Goal: Task Accomplishment & Management: Manage account settings

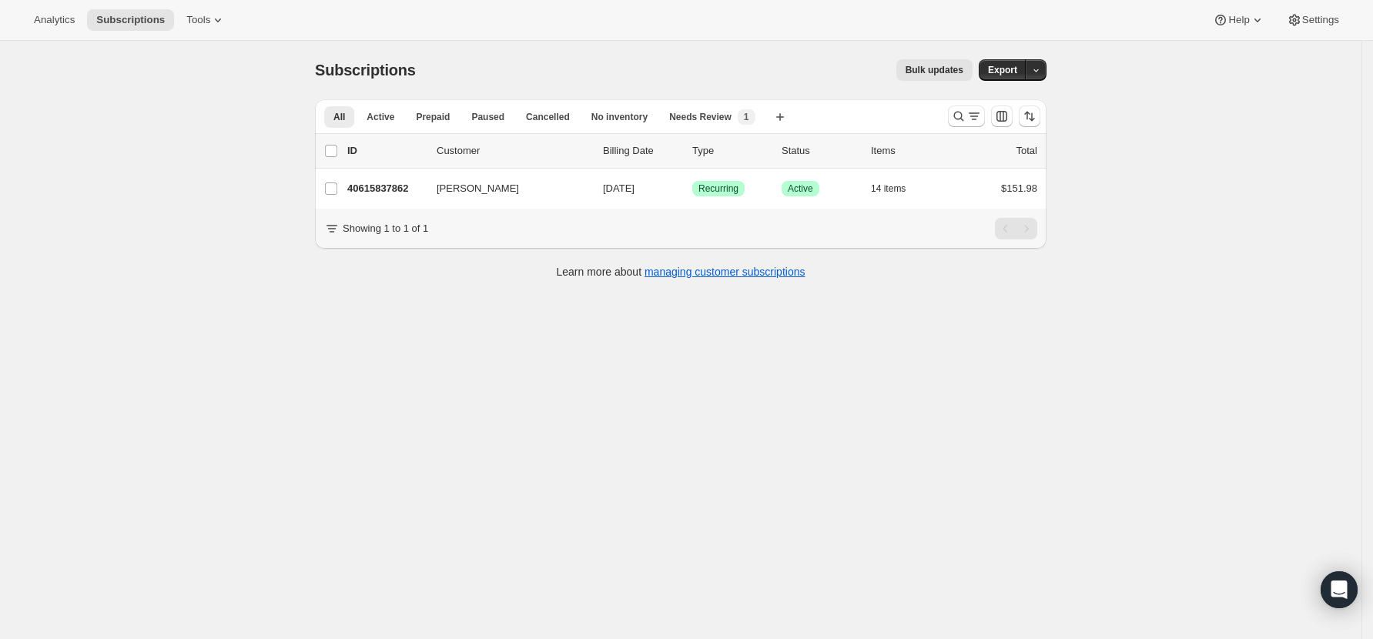
click at [977, 119] on icon "Search and filter results" at bounding box center [974, 120] width 5 height 2
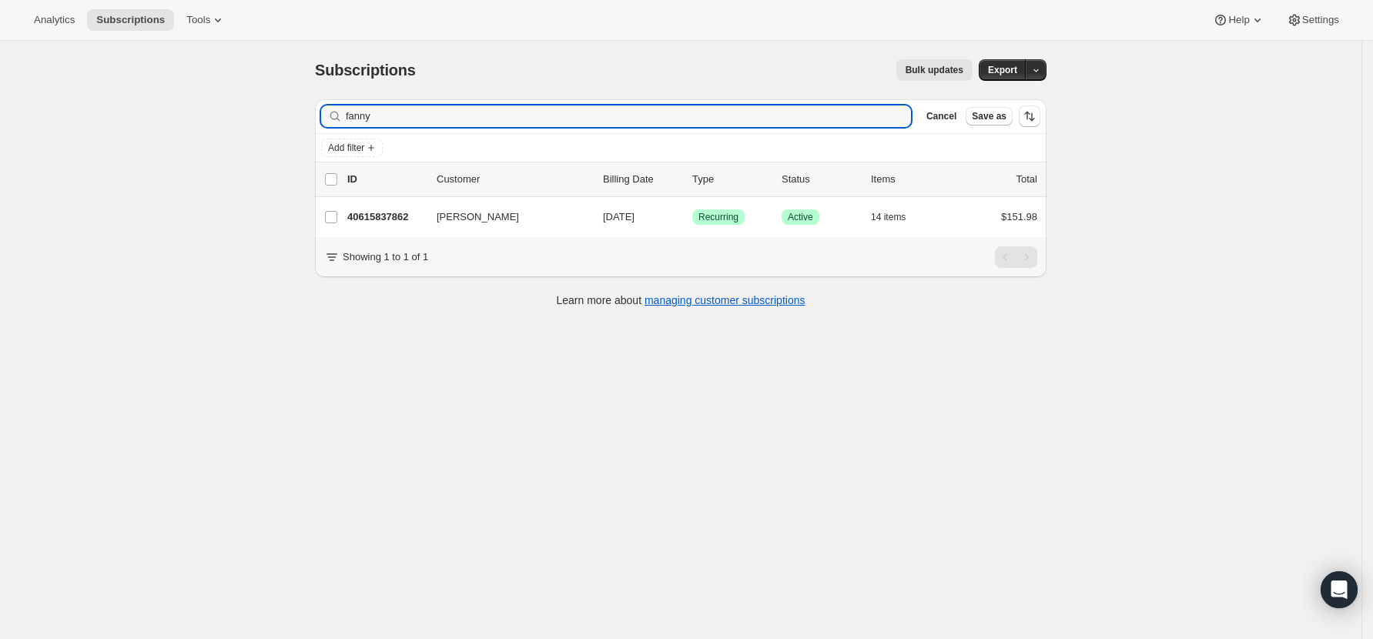
drag, startPoint x: 412, startPoint y: 108, endPoint x: 268, endPoint y: 109, distance: 144.0
click at [268, 109] on div "Subscriptions. This page is ready Subscriptions Bulk updates More actions Bulk …" at bounding box center [680, 360] width 1361 height 639
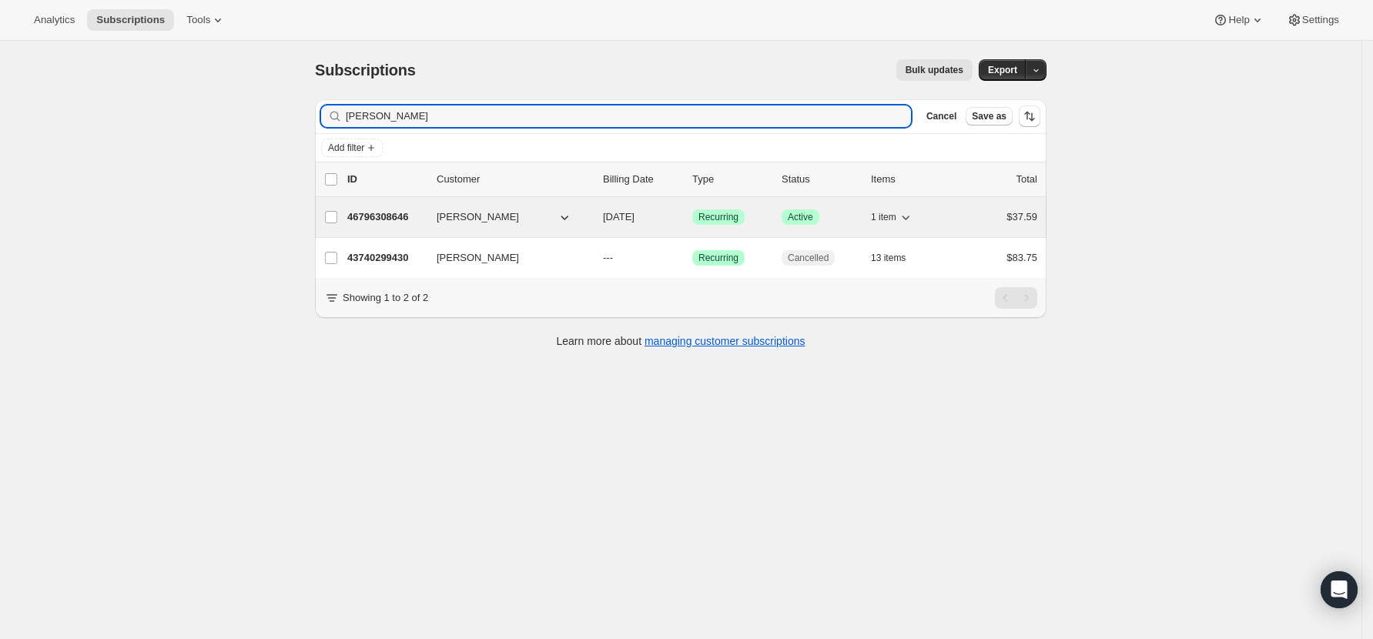
type input "vicky"
click at [389, 217] on p "46796308646" at bounding box center [385, 216] width 77 height 15
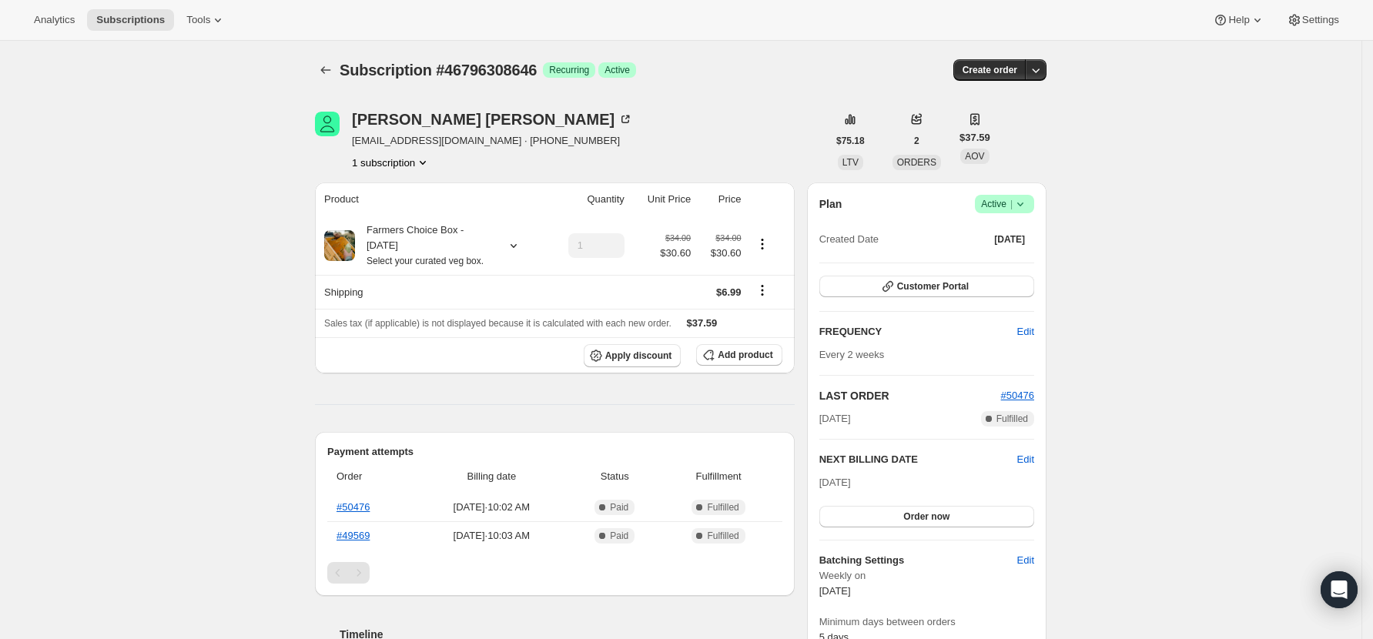
scroll to position [102, 0]
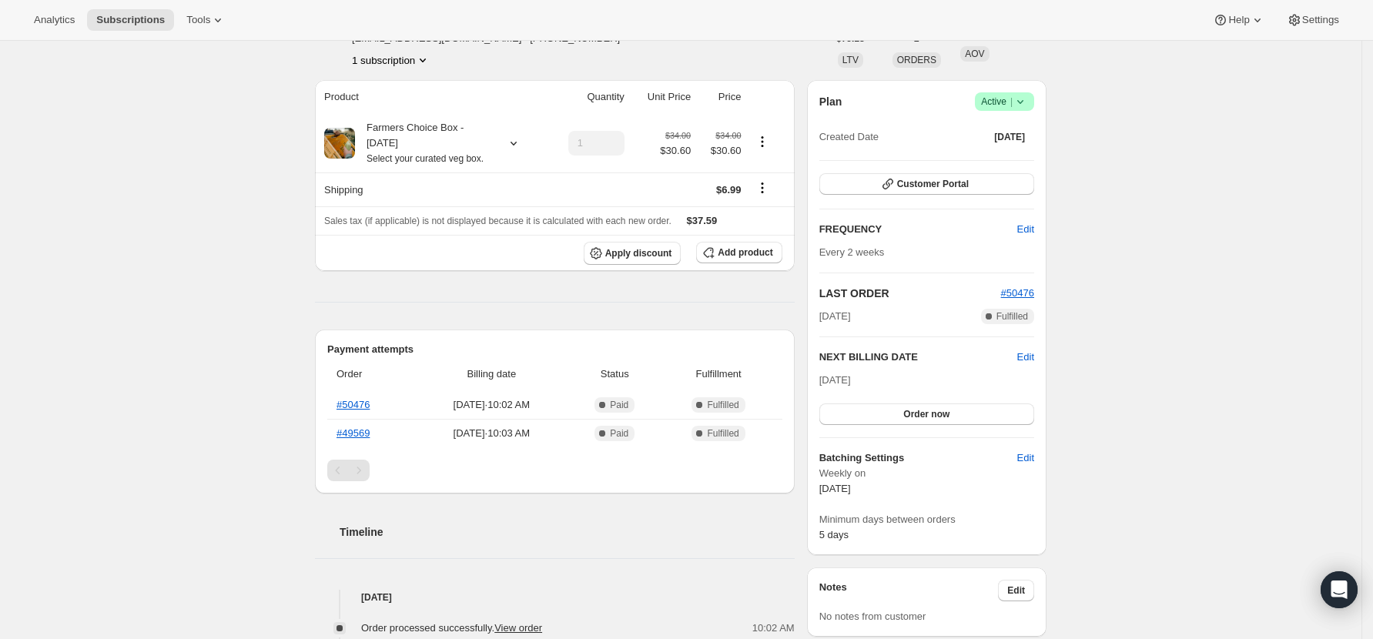
click at [1028, 96] on icon at bounding box center [1019, 101] width 15 height 15
click at [1015, 130] on span "Pause subscription" at bounding box center [1009, 132] width 85 height 12
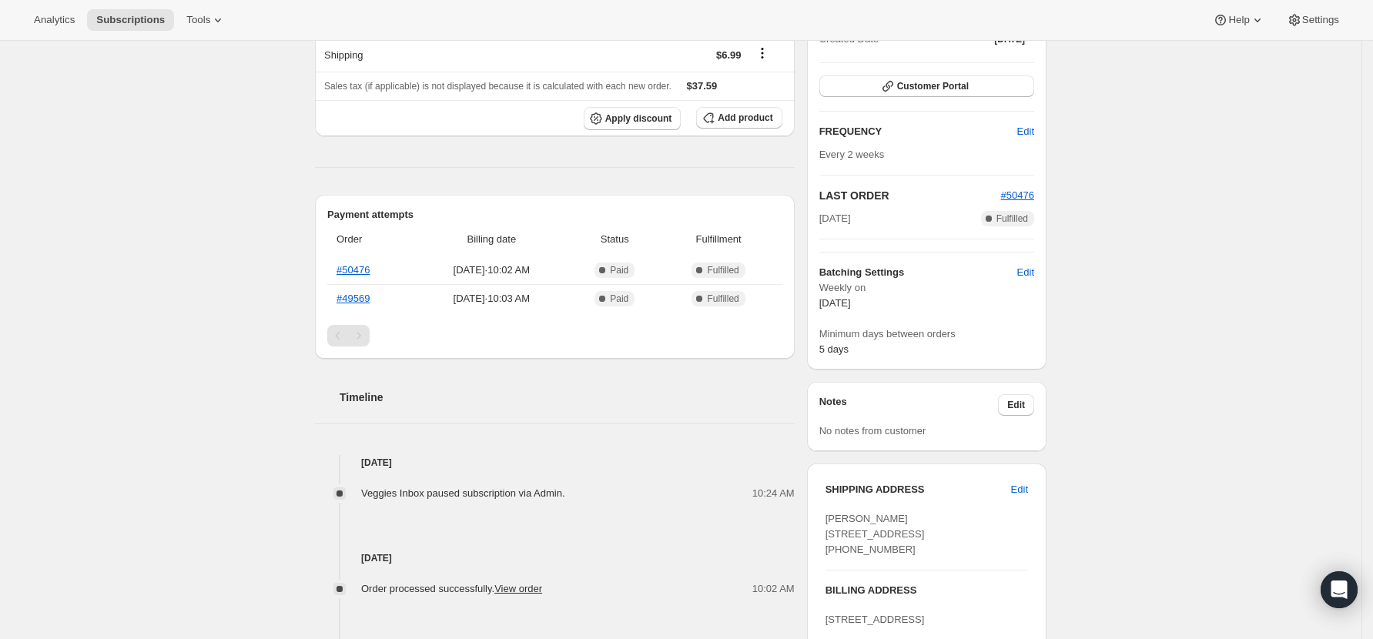
scroll to position [0, 0]
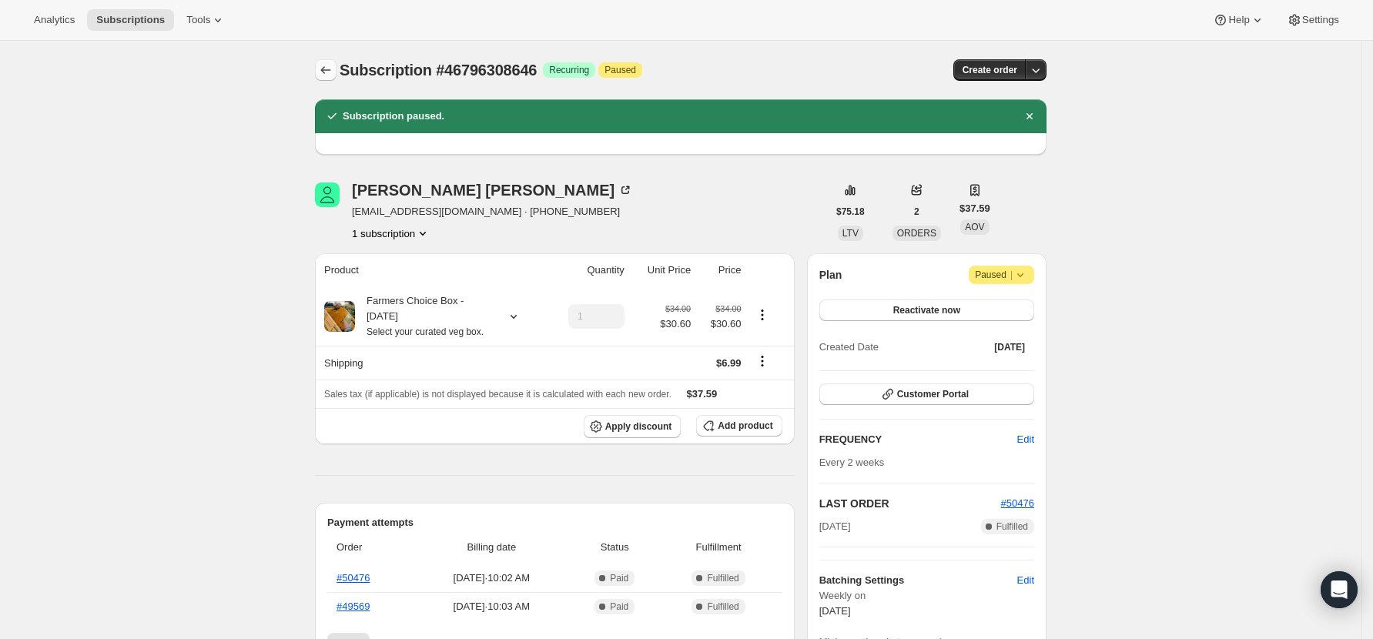
click at [329, 72] on icon "Subscriptions" at bounding box center [325, 69] width 15 height 15
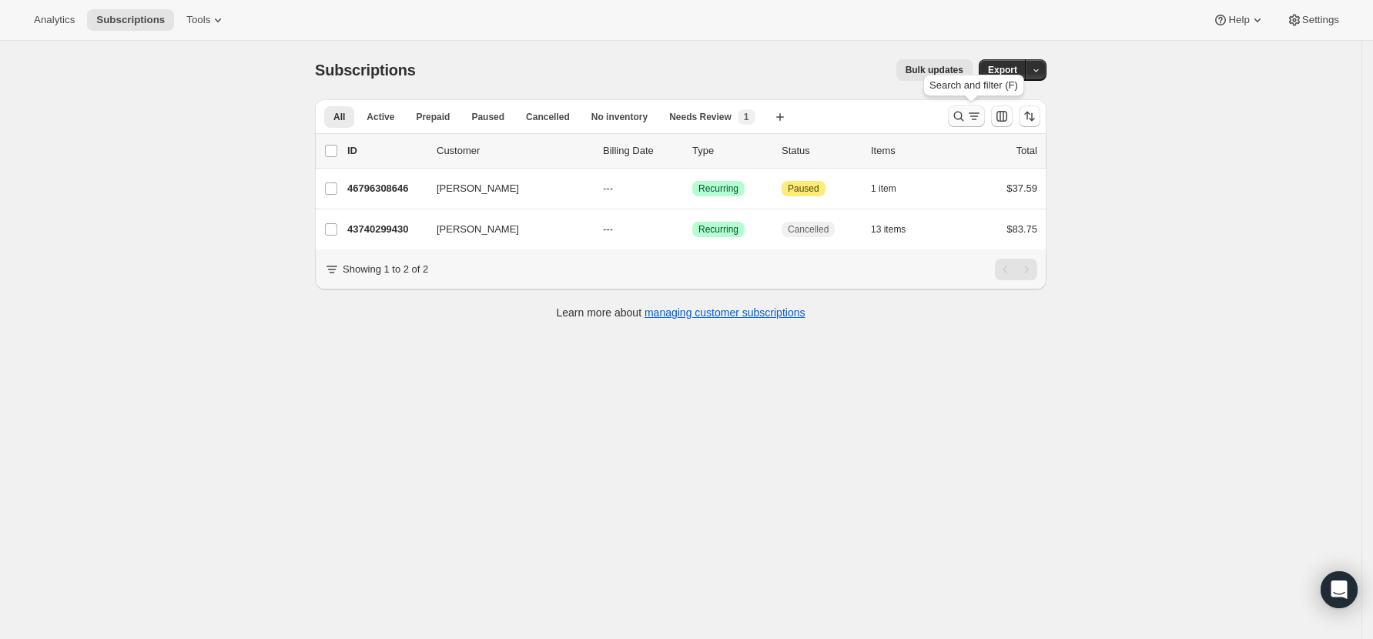
click at [958, 113] on icon "Search and filter results" at bounding box center [958, 116] width 15 height 15
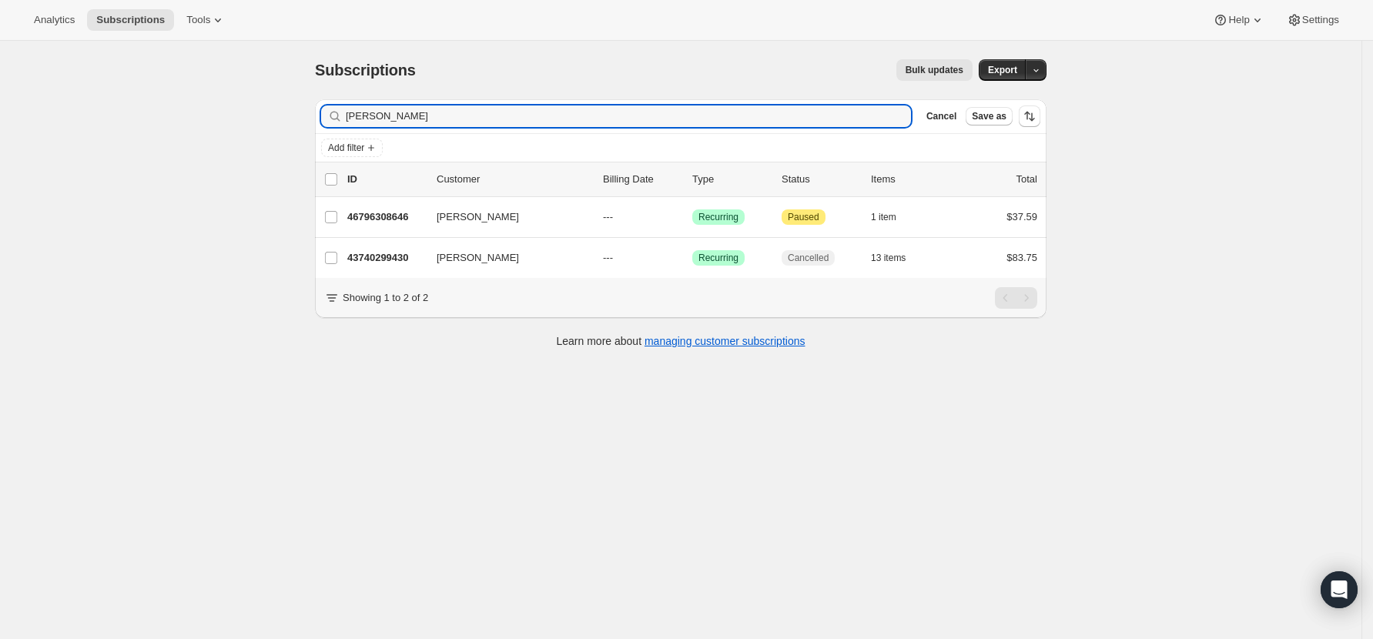
drag, startPoint x: 400, startPoint y: 124, endPoint x: 206, endPoint y: 119, distance: 193.3
click at [207, 120] on div "Subscriptions. This page is ready Subscriptions Bulk updates More actions Bulk …" at bounding box center [680, 360] width 1361 height 639
type input "[PERSON_NAME]"
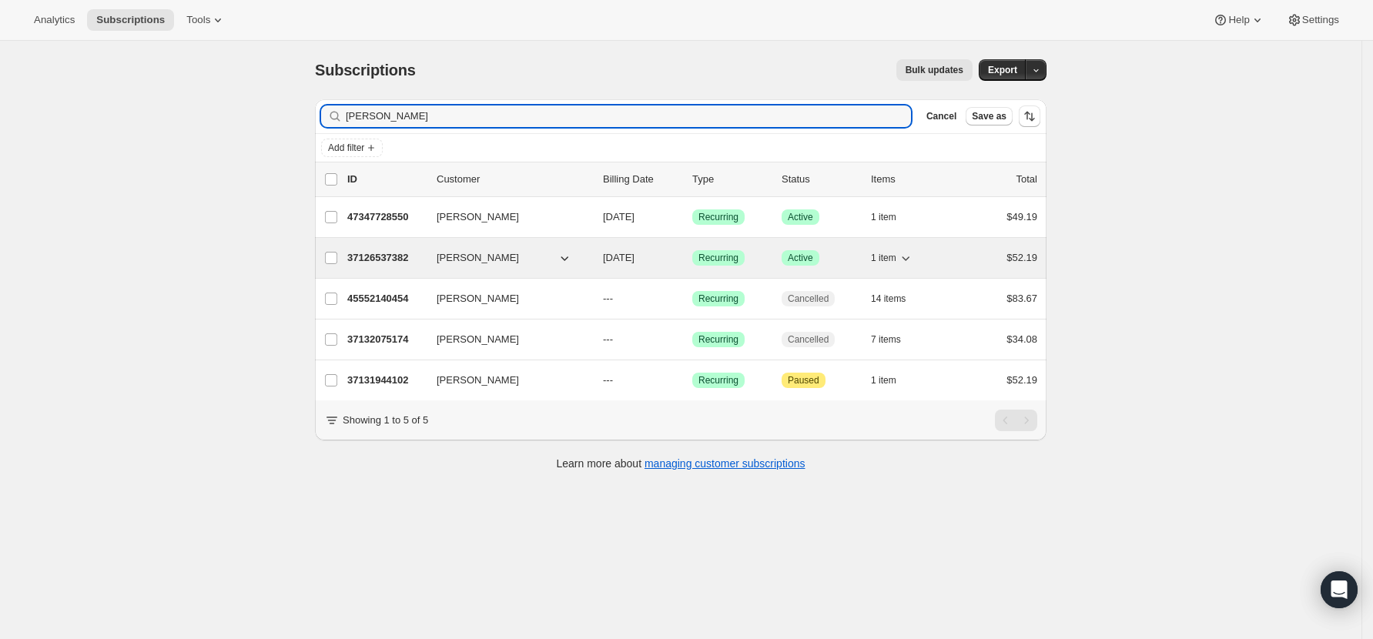
click at [394, 256] on p "37126537382" at bounding box center [385, 257] width 77 height 15
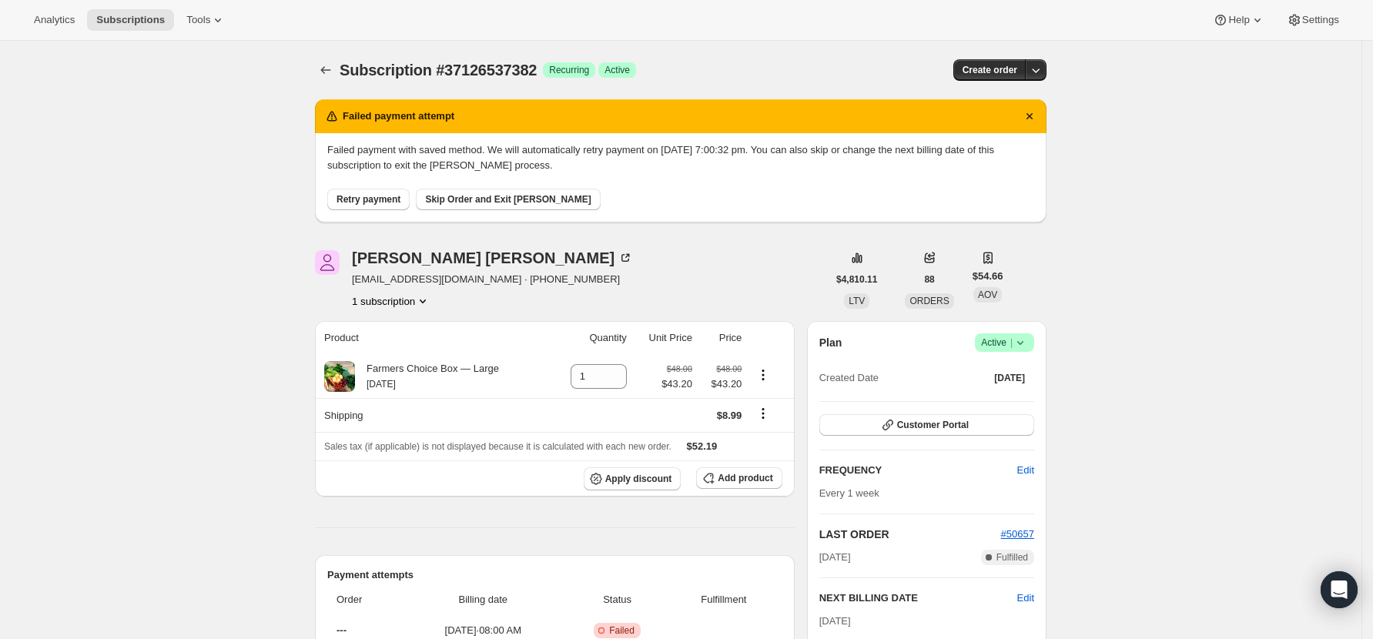
scroll to position [102, 0]
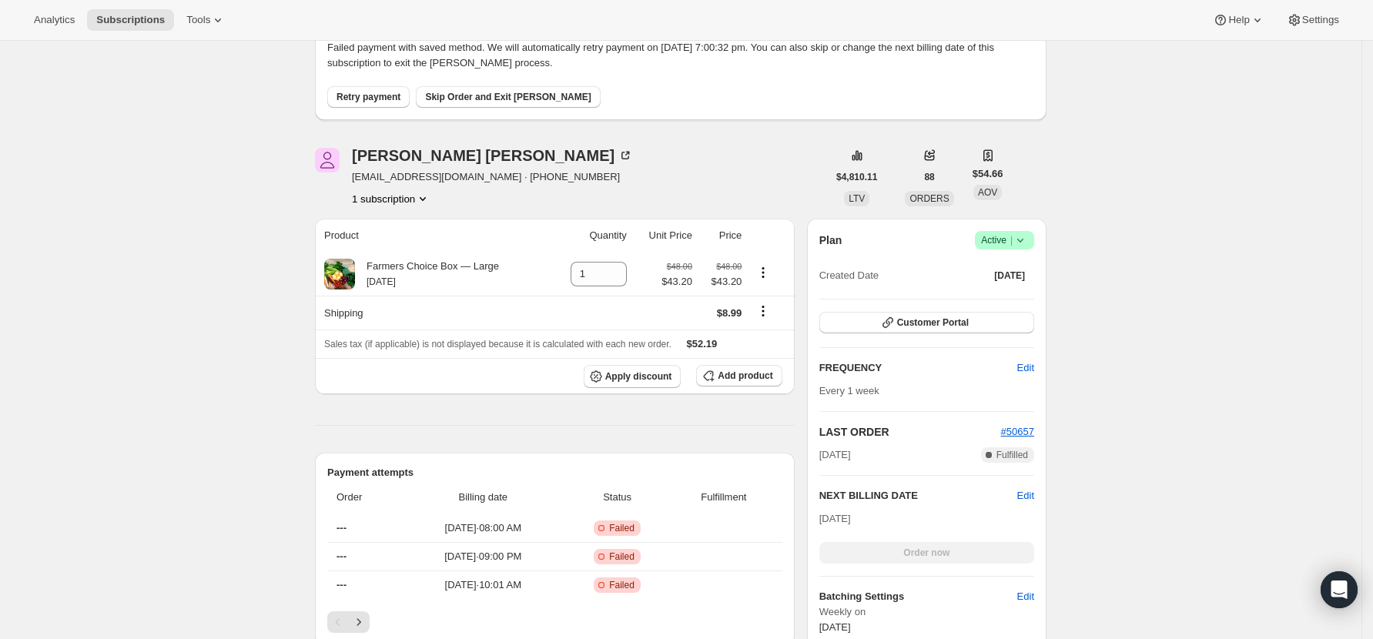
click at [353, 102] on span "Retry payment" at bounding box center [368, 97] width 64 height 12
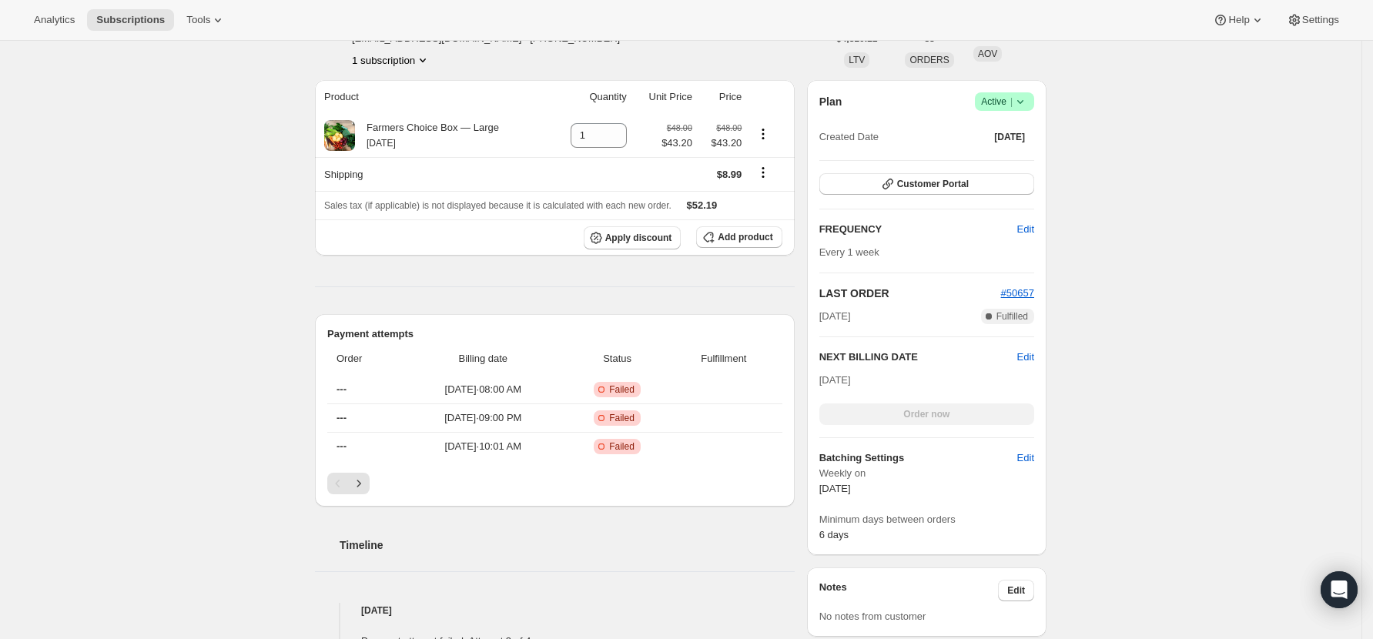
scroll to position [0, 0]
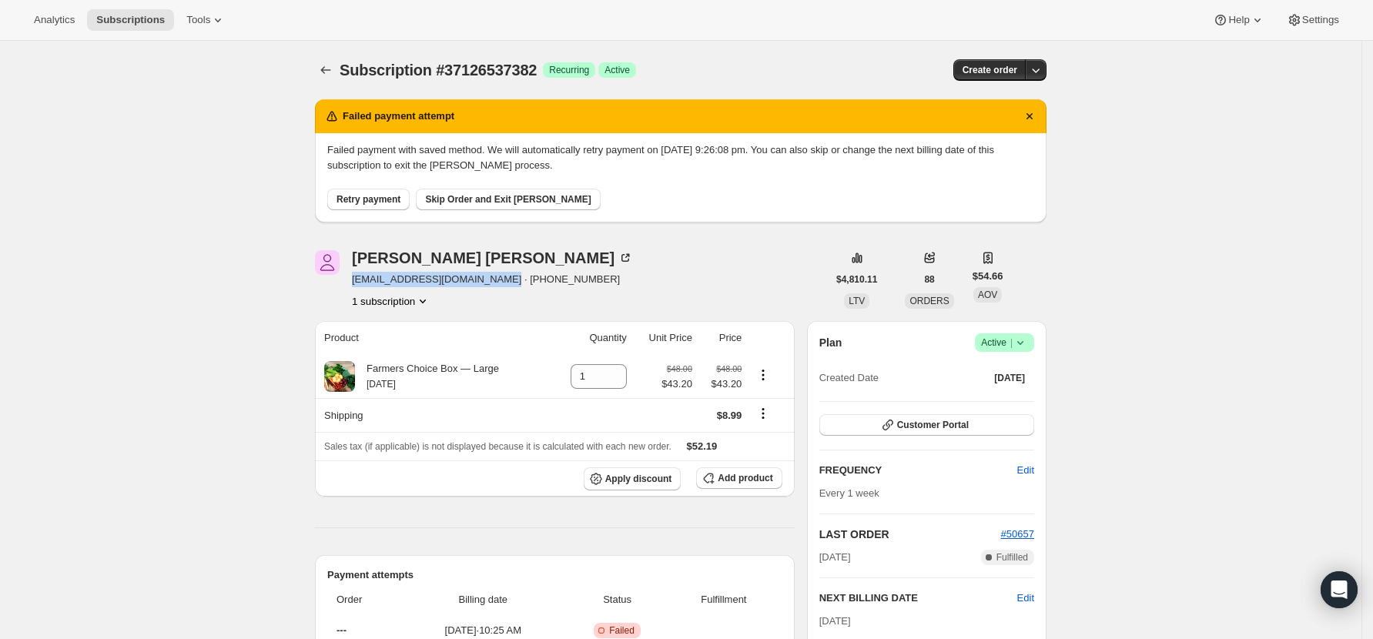
drag, startPoint x: 493, startPoint y: 278, endPoint x: 353, endPoint y: 284, distance: 140.2
click at [353, 284] on div "Paul Riley paulandameliariley@gmail.com · +642041027175 1 subscription" at bounding box center [571, 279] width 512 height 59
copy span "paulandameliariley@gmail.com"
click at [330, 64] on icon "Subscriptions" at bounding box center [325, 69] width 15 height 15
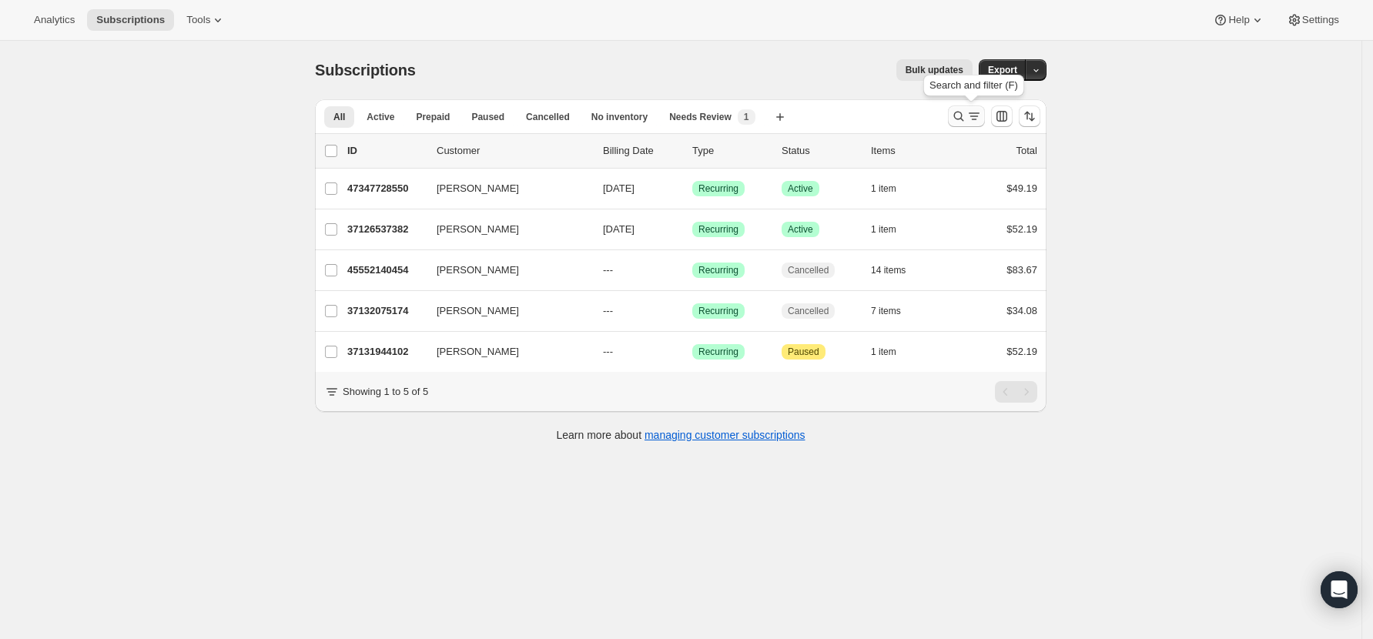
click at [956, 113] on icon "Search and filter results" at bounding box center [958, 116] width 15 height 15
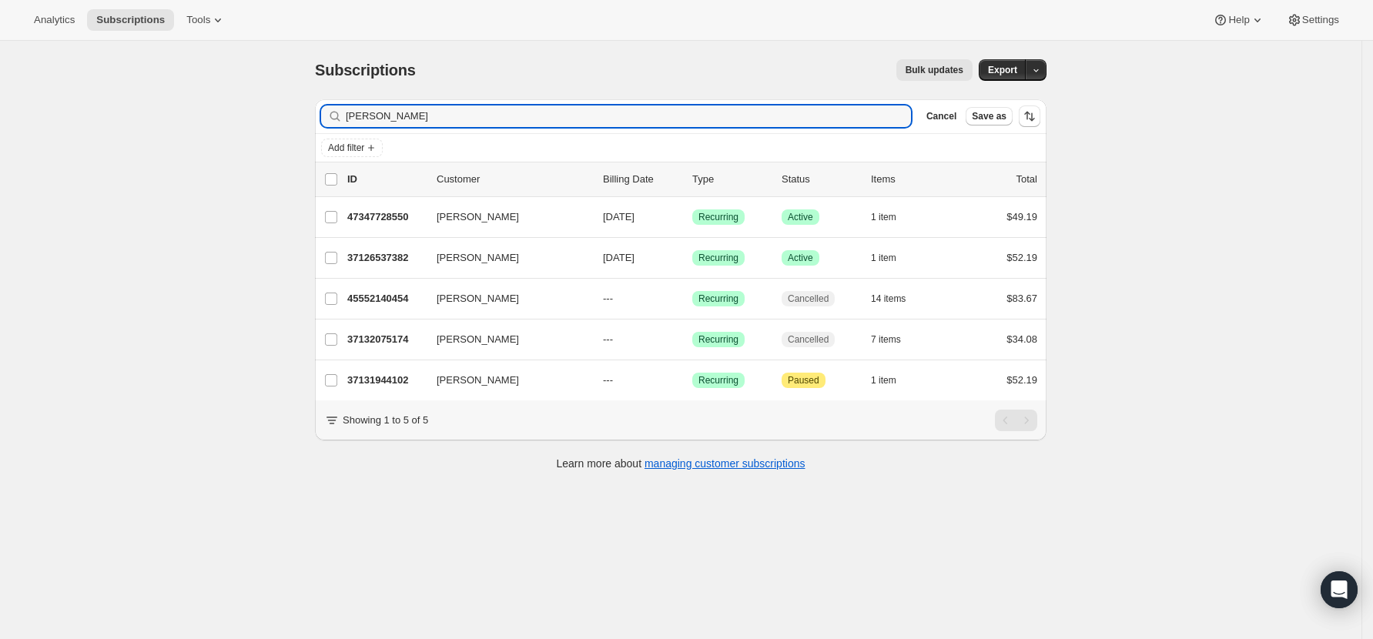
drag, startPoint x: 394, startPoint y: 112, endPoint x: 308, endPoint y: 116, distance: 86.3
click at [308, 116] on div "Filter subscribers paul Clear Cancel Save as Add filter 0 selected Update next …" at bounding box center [675, 287] width 744 height 400
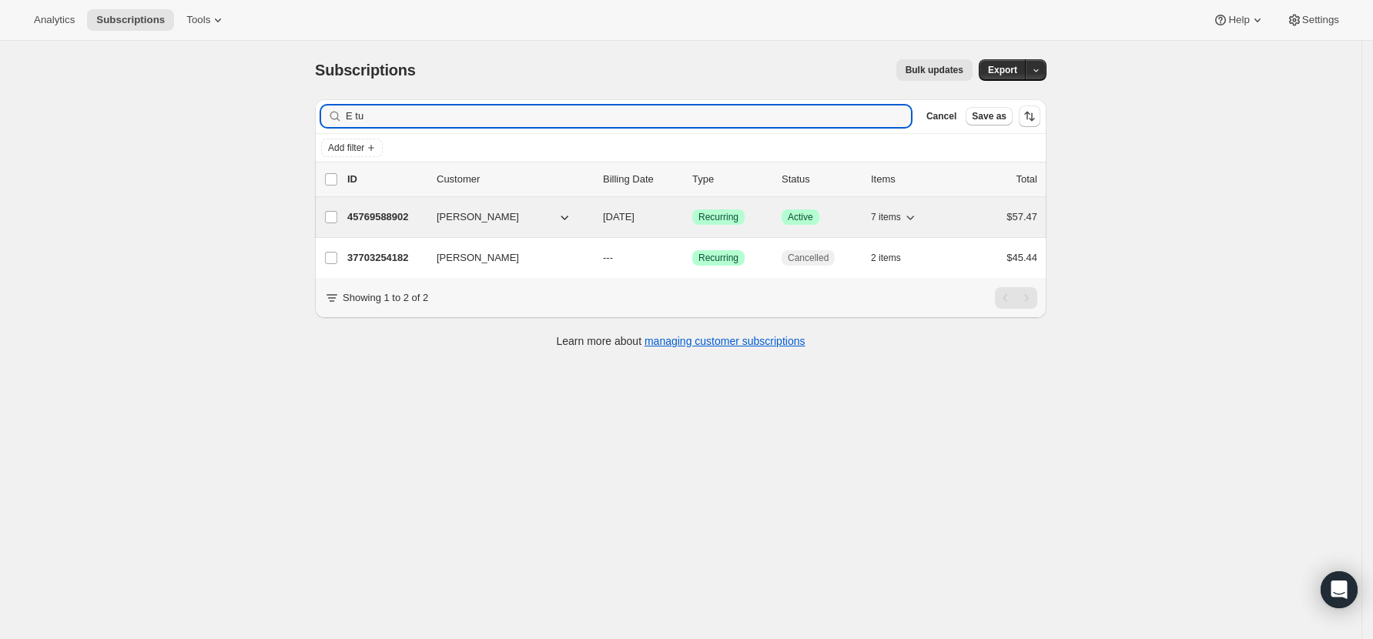
type input "E tu"
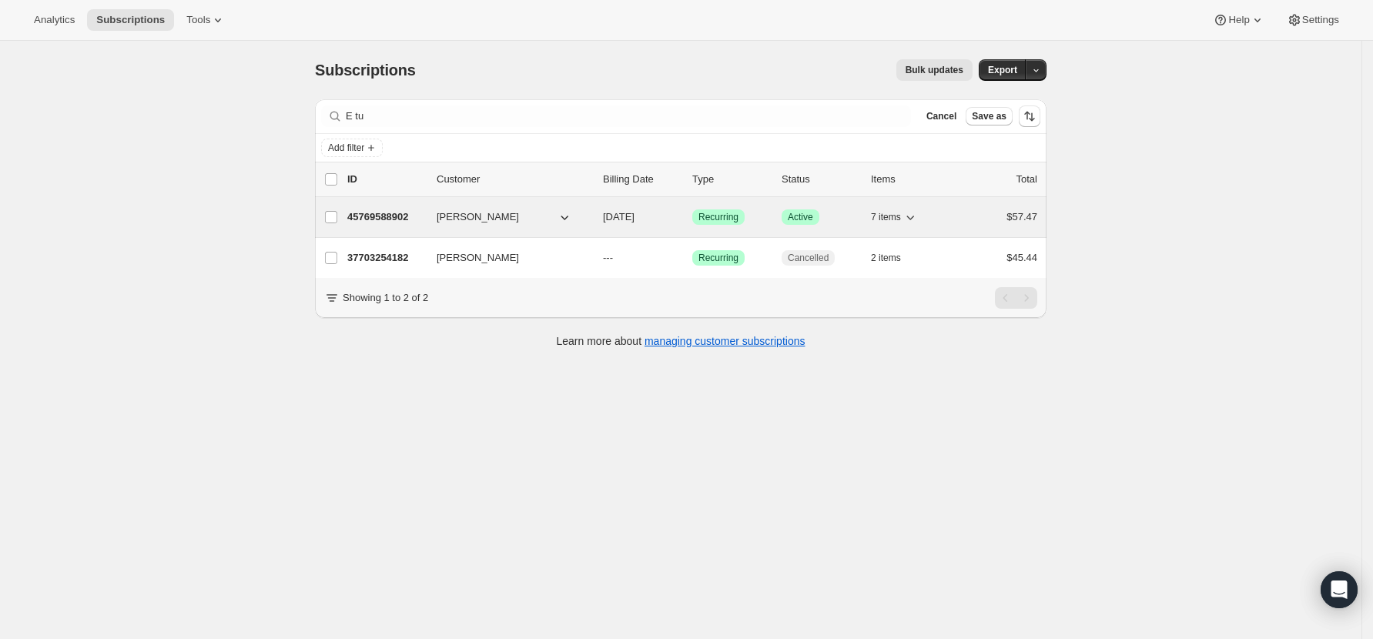
click at [380, 217] on p "45769588902" at bounding box center [385, 216] width 77 height 15
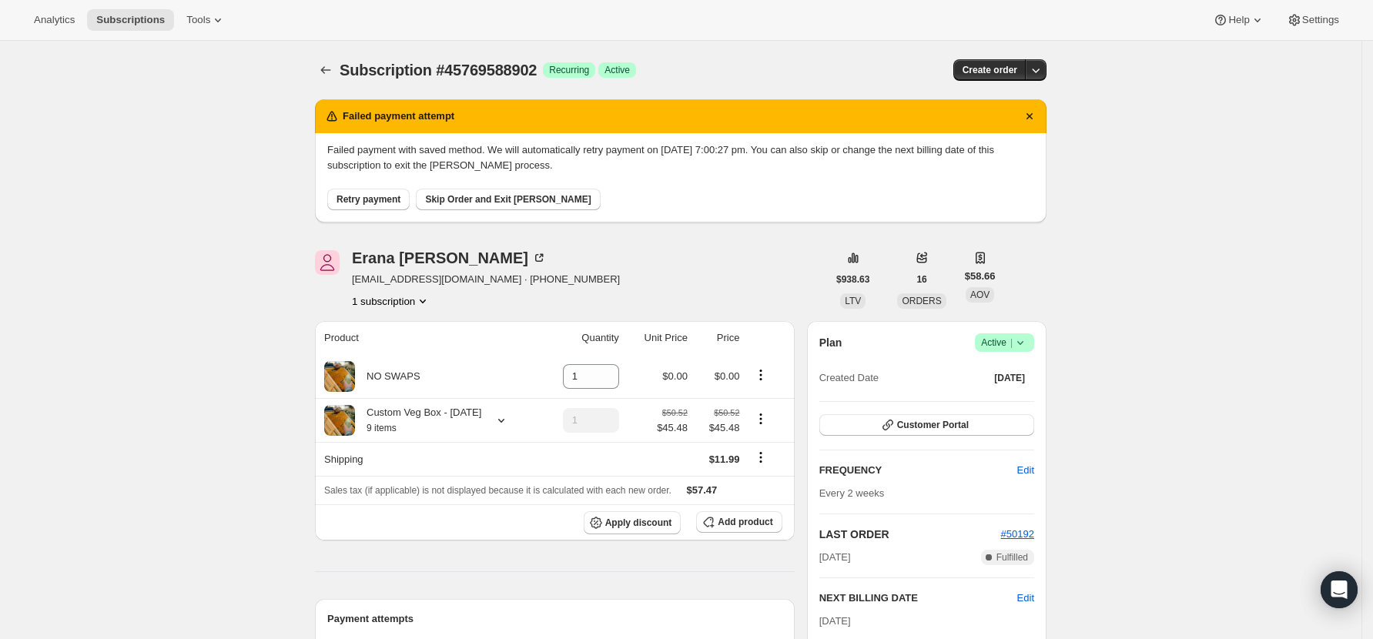
click at [398, 197] on span "Retry payment" at bounding box center [368, 199] width 64 height 12
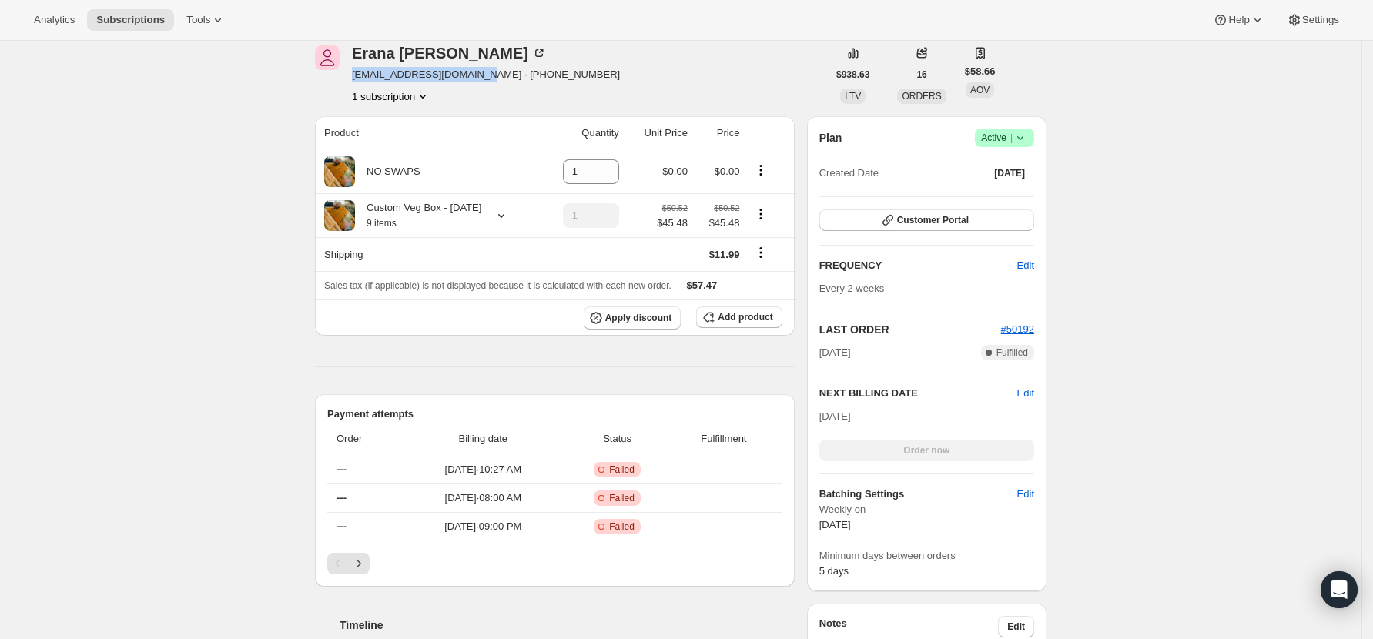
drag, startPoint x: 486, startPoint y: 75, endPoint x: 357, endPoint y: 69, distance: 128.7
click at [357, 69] on span "[EMAIL_ADDRESS][DOMAIN_NAME] · [PHONE_NUMBER]" at bounding box center [486, 74] width 268 height 15
copy span "[EMAIL_ADDRESS][DOMAIN_NAME]"
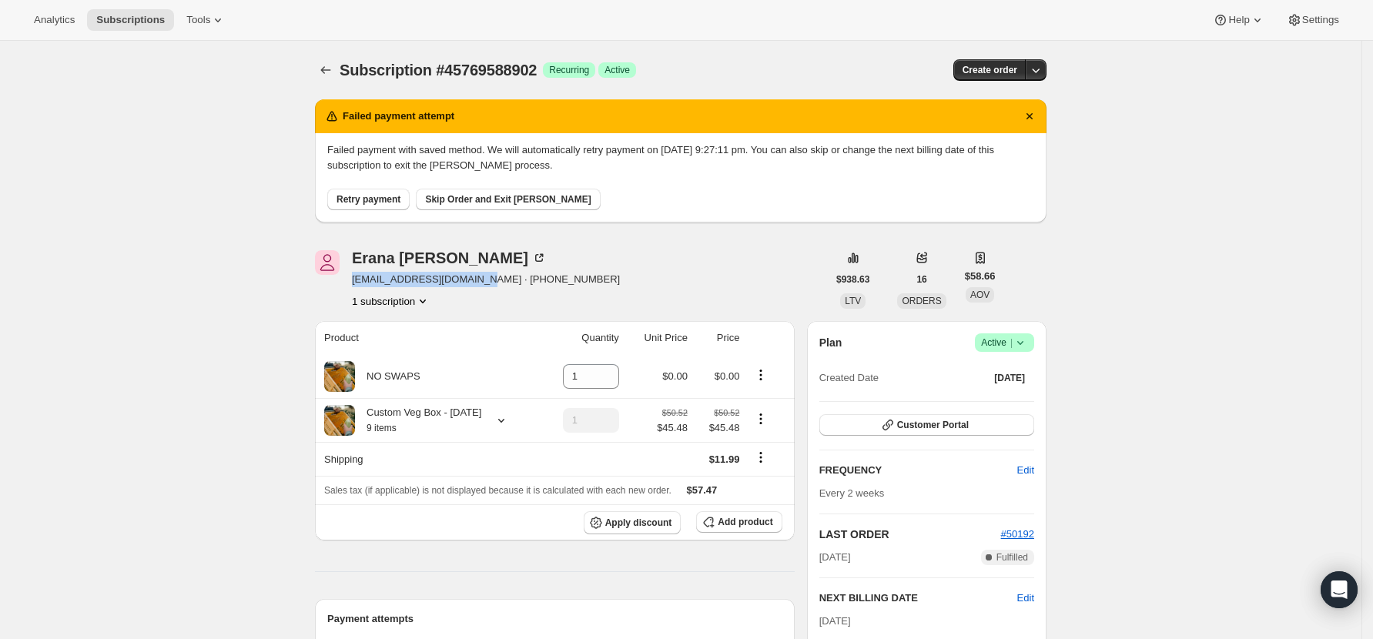
click at [501, 195] on span "Skip Order and Exit [PERSON_NAME]" at bounding box center [508, 199] width 166 height 12
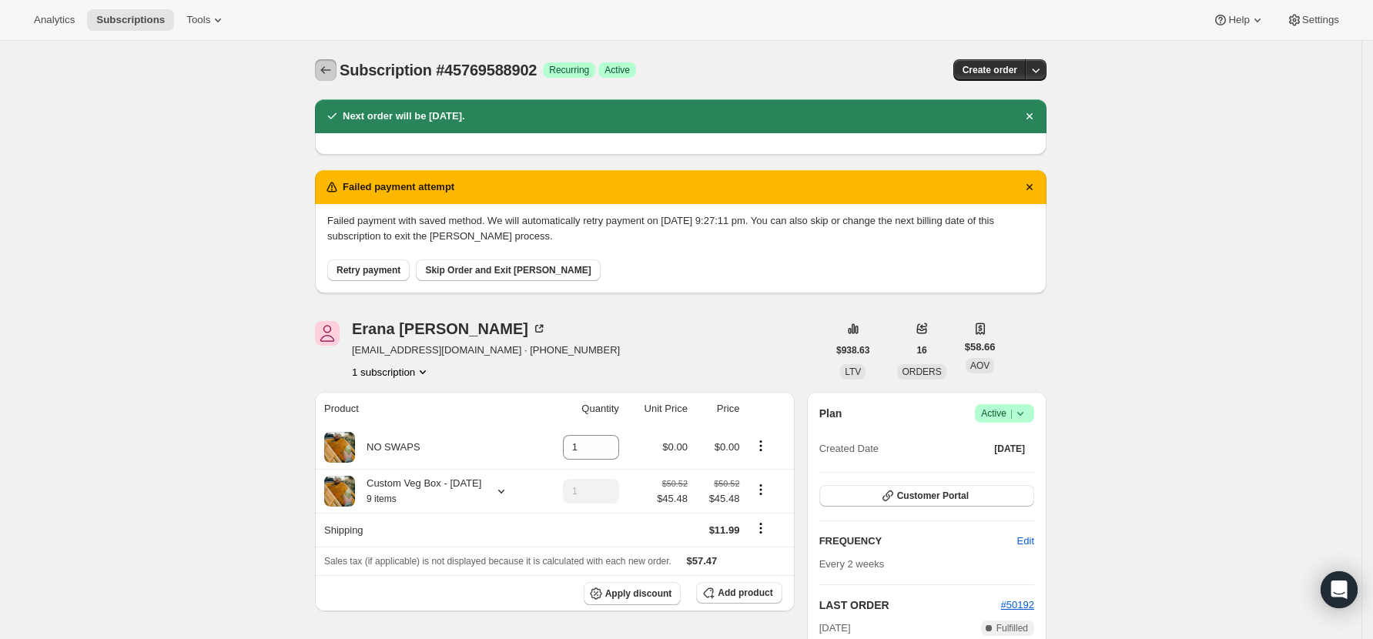
click at [331, 74] on icon "Subscriptions" at bounding box center [325, 69] width 15 height 15
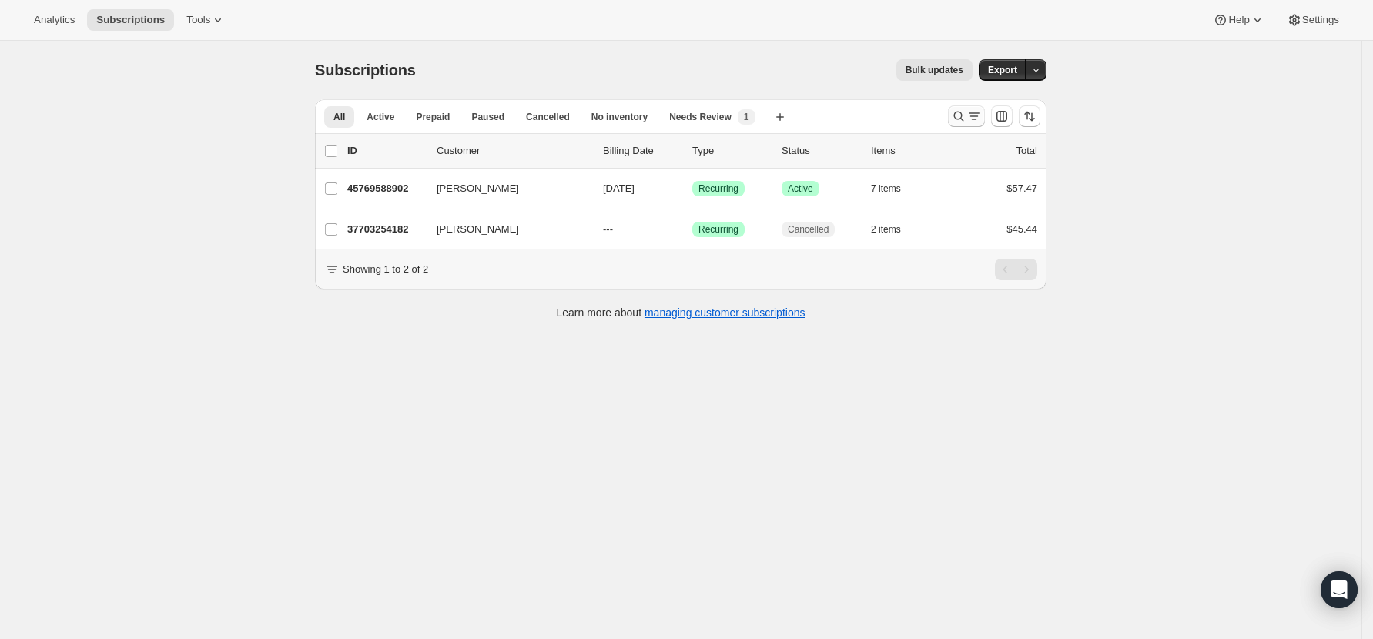
click at [962, 107] on button "Search and filter results" at bounding box center [966, 116] width 37 height 22
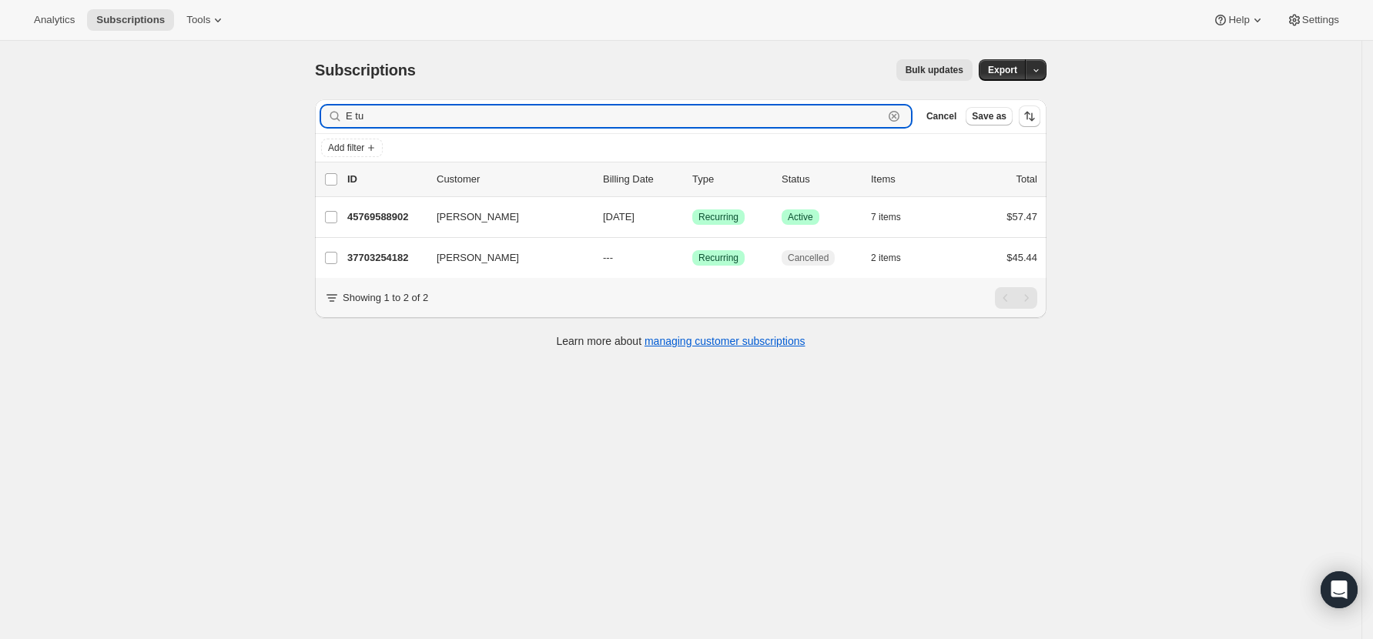
drag, startPoint x: 384, startPoint y: 121, endPoint x: 220, endPoint y: 119, distance: 164.0
click at [220, 119] on div "Subscriptions. This page is ready Subscriptions Bulk updates More actions Bulk …" at bounding box center [680, 360] width 1361 height 639
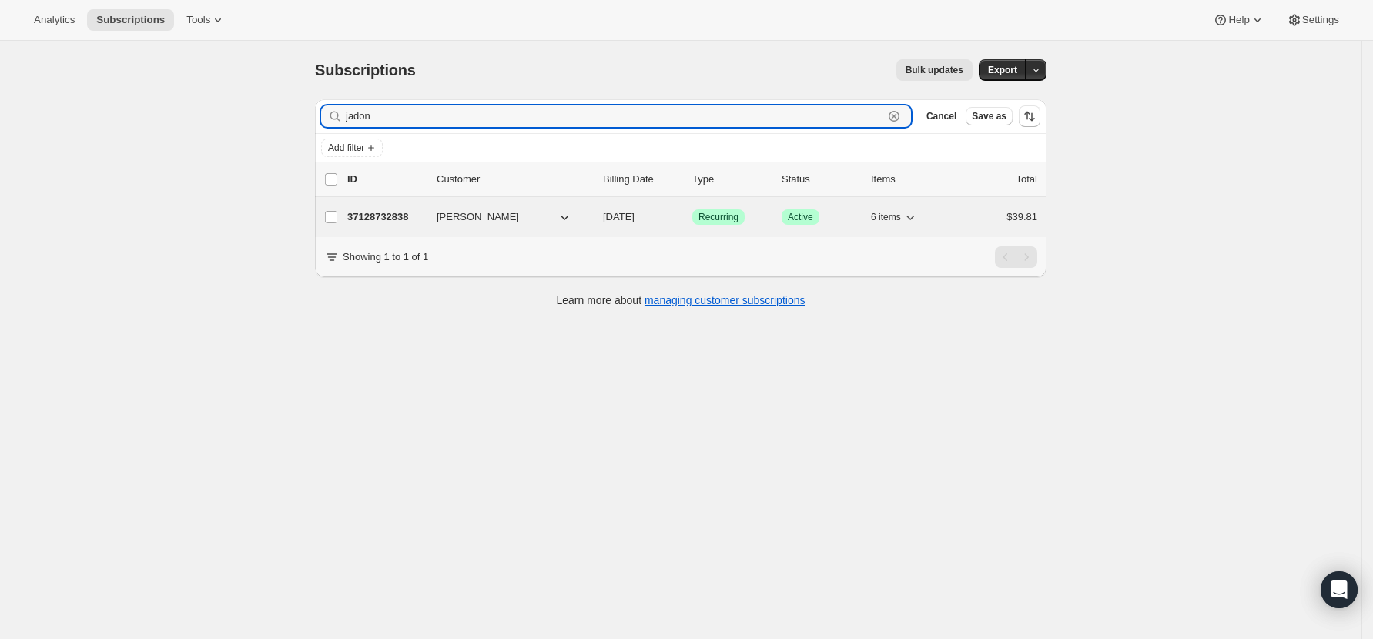
type input "jadon"
click at [370, 209] on p "37128732838" at bounding box center [385, 216] width 77 height 15
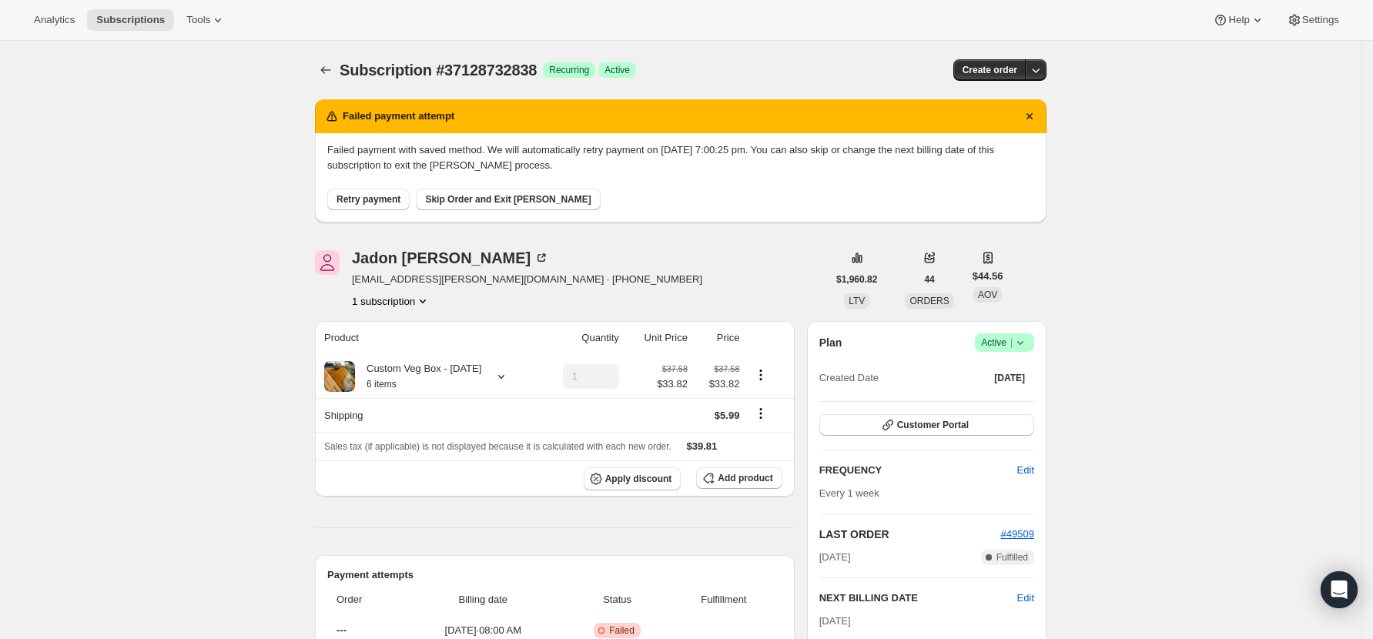
click at [365, 192] on button "Retry payment" at bounding box center [368, 200] width 82 height 22
drag, startPoint x: 466, startPoint y: 282, endPoint x: 358, endPoint y: 279, distance: 107.8
click at [358, 279] on span "[EMAIL_ADDRESS][PERSON_NAME][DOMAIN_NAME] · [PHONE_NUMBER]" at bounding box center [527, 279] width 350 height 15
copy span "jadon.steven@gmail.com"
click at [530, 198] on span "Skip Order and Exit [PERSON_NAME]" at bounding box center [508, 199] width 166 height 12
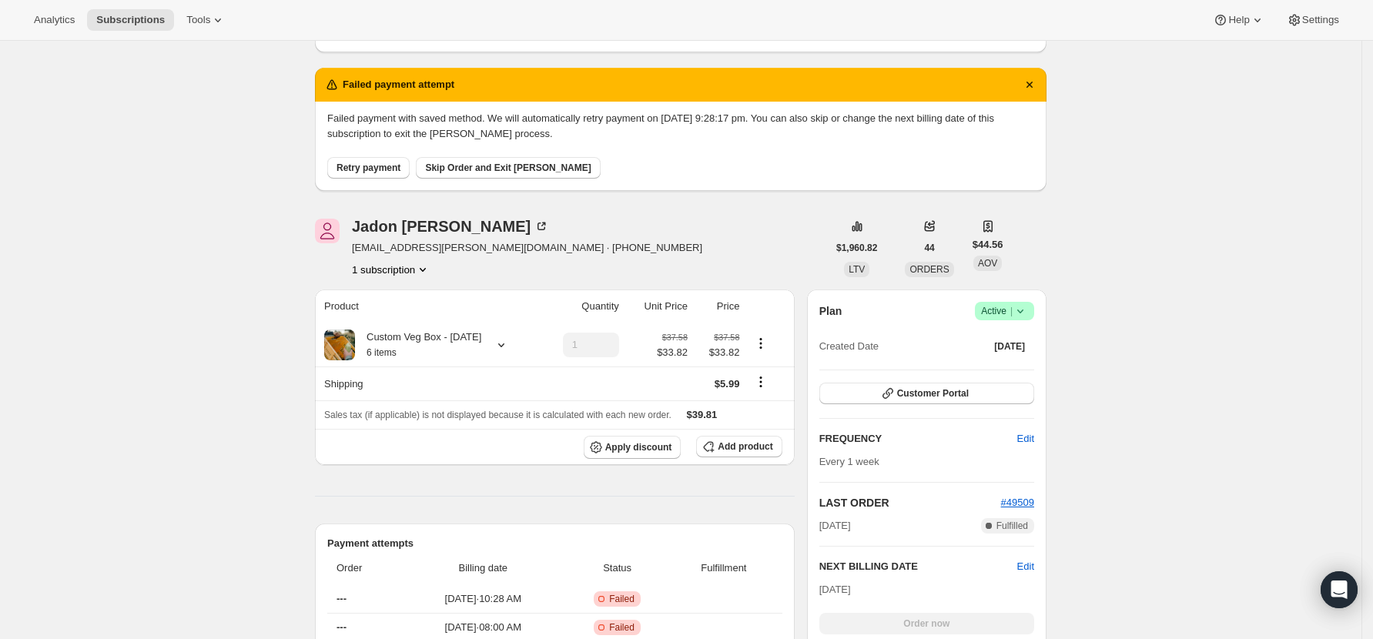
scroll to position [205, 0]
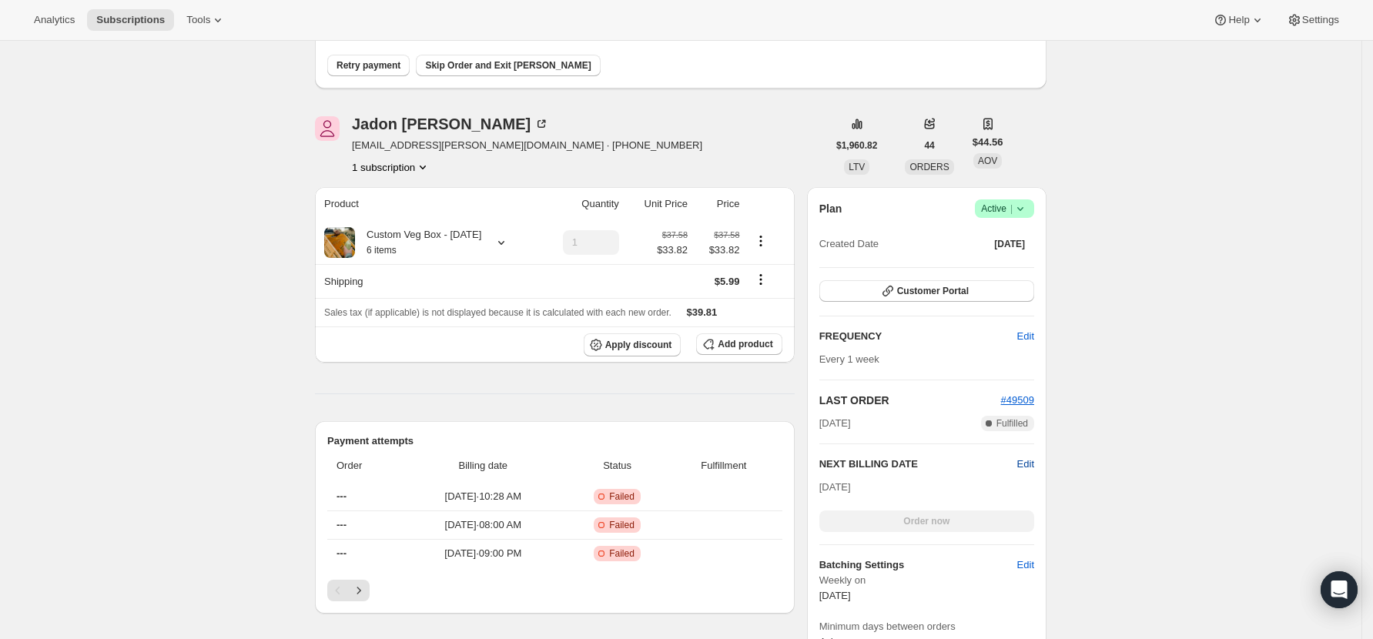
click at [1034, 467] on span "Edit" at bounding box center [1025, 464] width 17 height 15
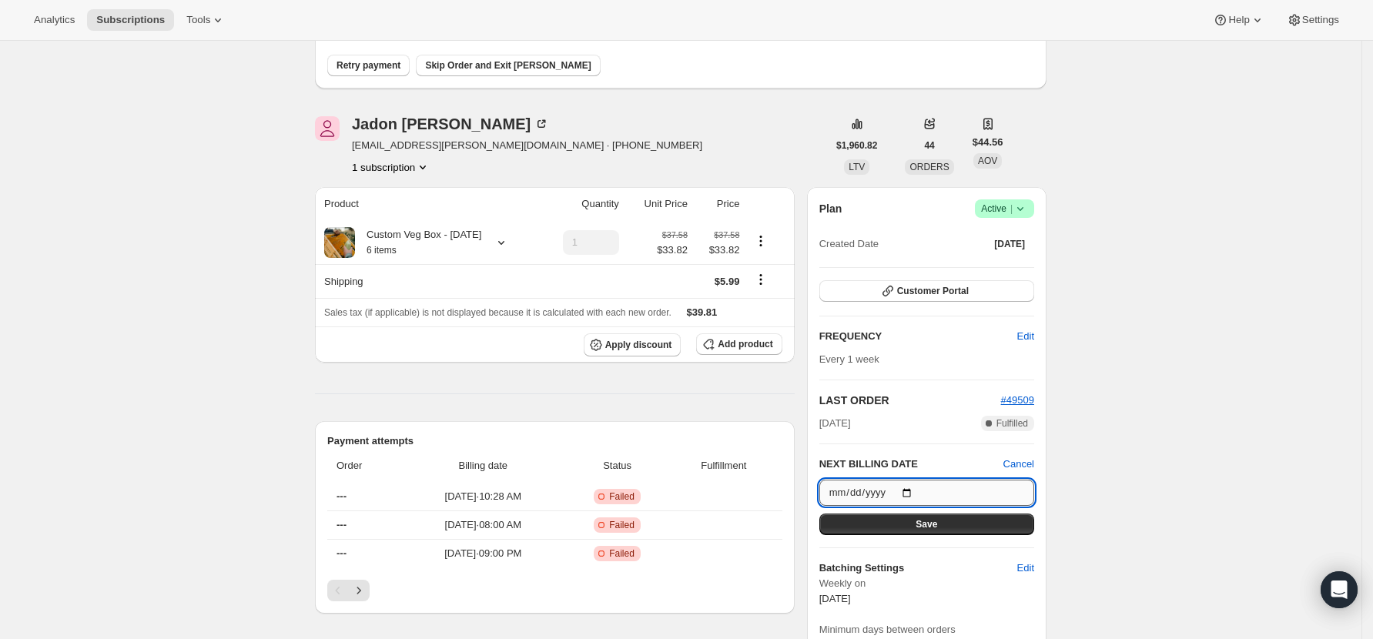
click at [911, 490] on input "2025-09-15" at bounding box center [926, 493] width 215 height 26
type input "2025-09-08"
click at [913, 524] on button "Save" at bounding box center [926, 524] width 215 height 22
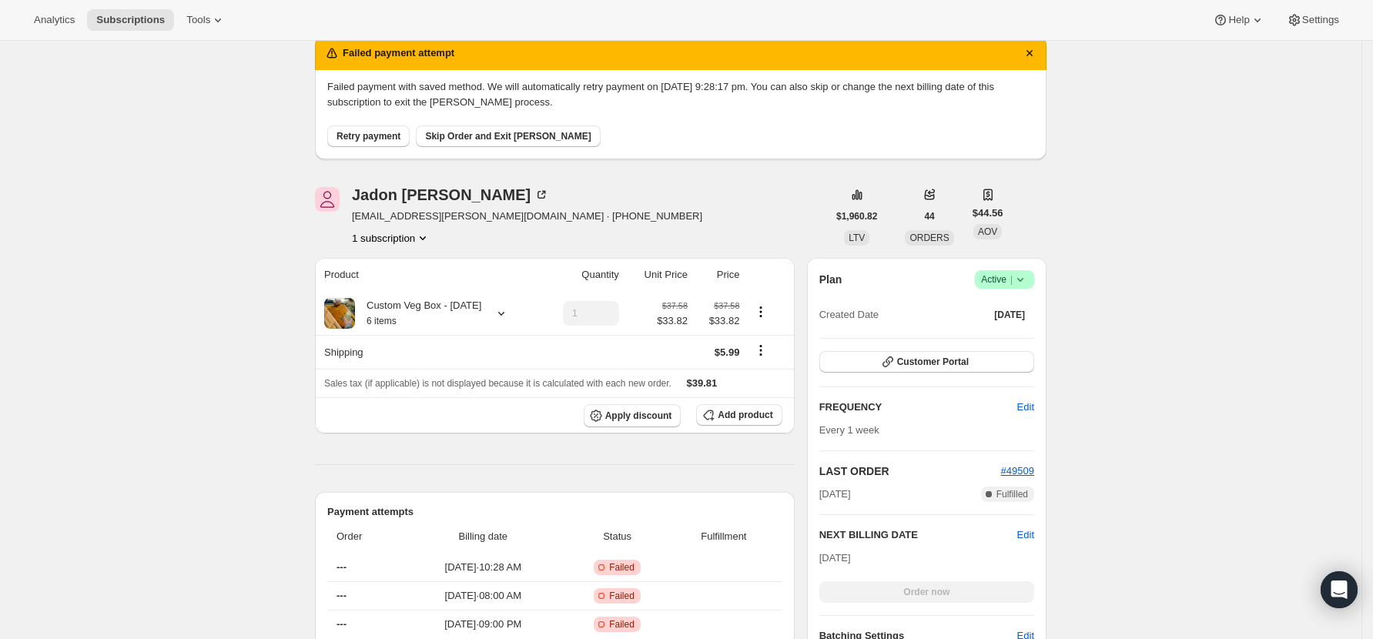
scroll to position [0, 0]
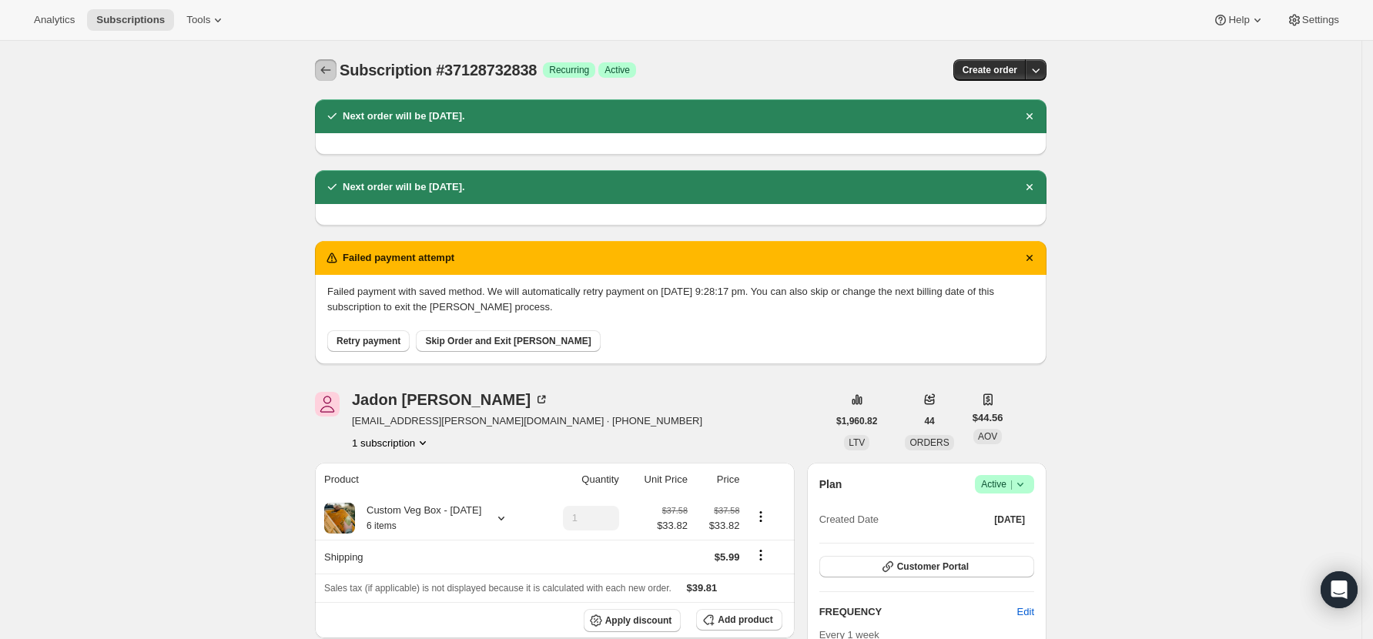
click at [329, 68] on icon "Subscriptions" at bounding box center [325, 69] width 15 height 15
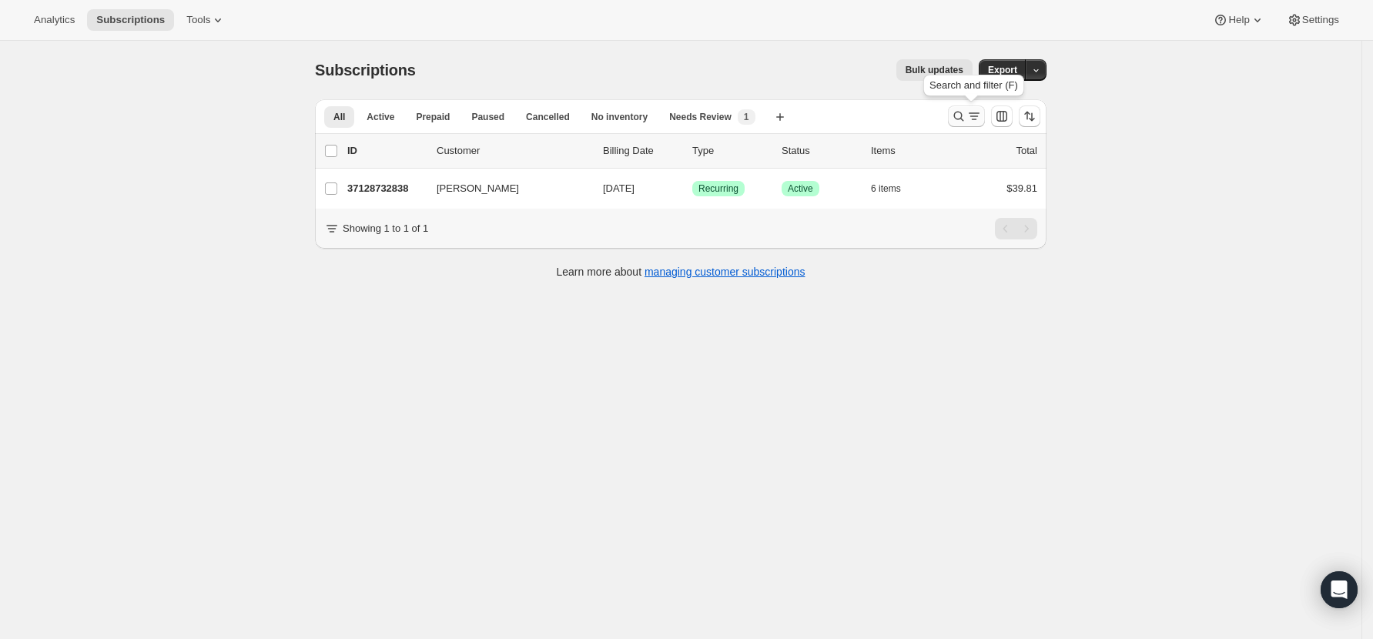
click at [964, 119] on icon "Search and filter results" at bounding box center [959, 117] width 10 height 10
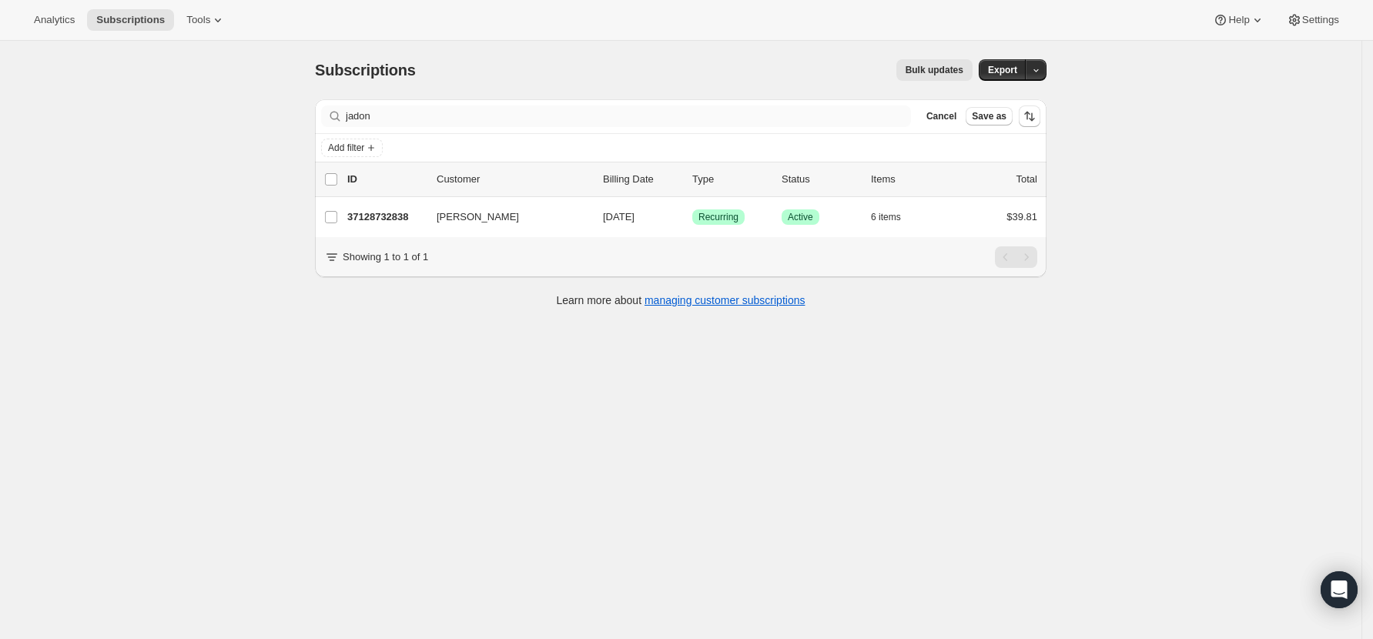
drag, startPoint x: 364, startPoint y: 102, endPoint x: 351, endPoint y: 105, distance: 13.4
click at [351, 105] on div "Filter subscribers jadon Clear Cancel Save as" at bounding box center [680, 116] width 731 height 34
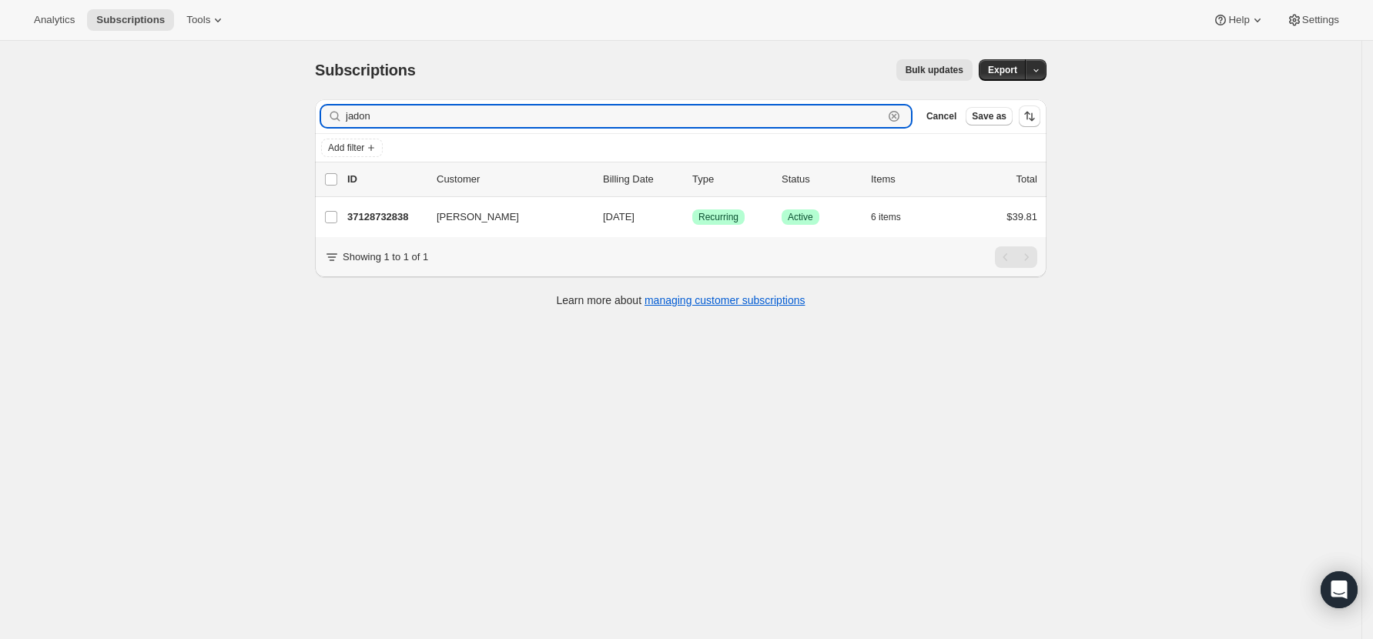
drag, startPoint x: 351, startPoint y: 119, endPoint x: 285, endPoint y: 119, distance: 66.2
click at [289, 119] on div "Subscriptions. This page is ready Subscriptions Bulk updates More actions Bulk …" at bounding box center [680, 360] width 1361 height 639
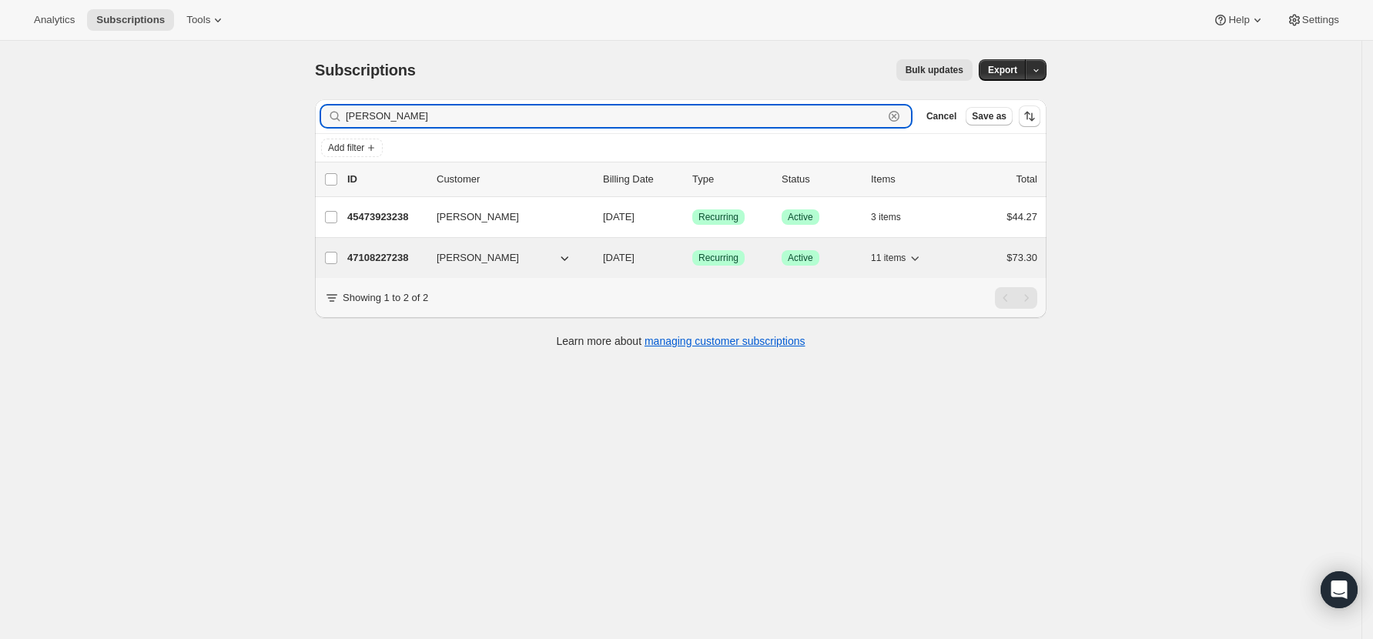
type input "[PERSON_NAME]"
click at [383, 250] on p "47108227238" at bounding box center [385, 257] width 77 height 15
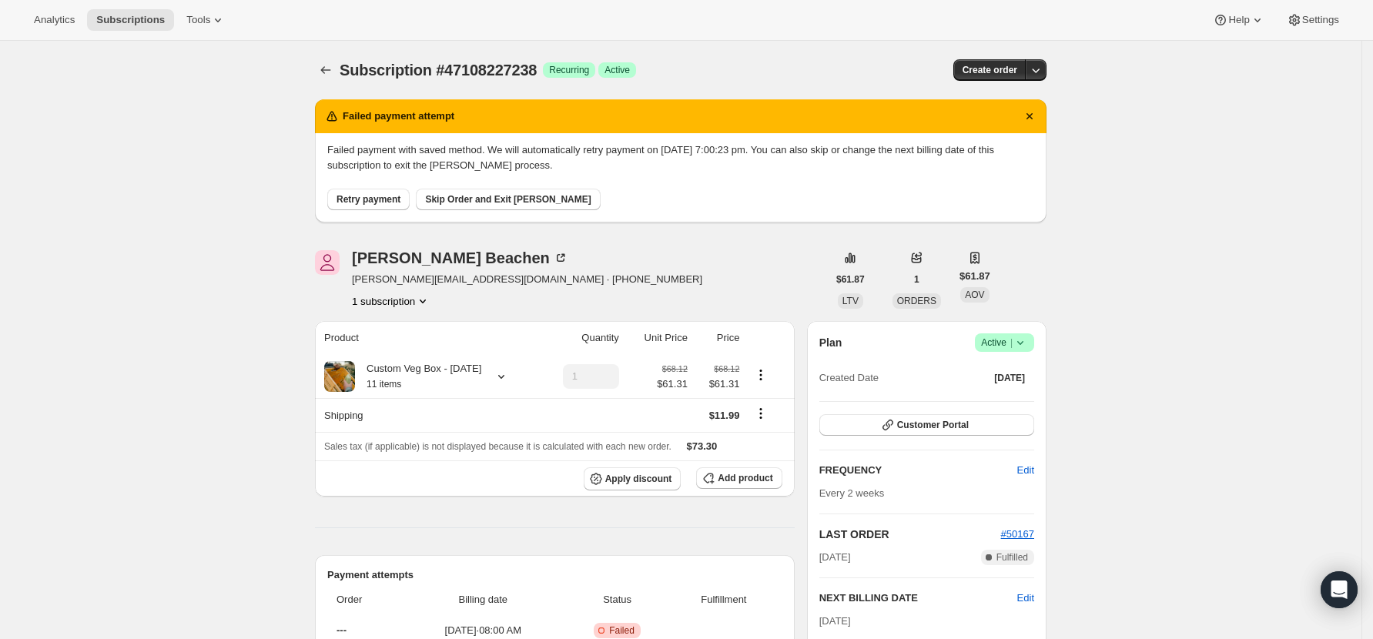
click at [353, 186] on div "Retry payment Skip Order and Exit Dunning" at bounding box center [680, 191] width 707 height 37
click at [358, 209] on button "Retry payment" at bounding box center [368, 200] width 82 height 22
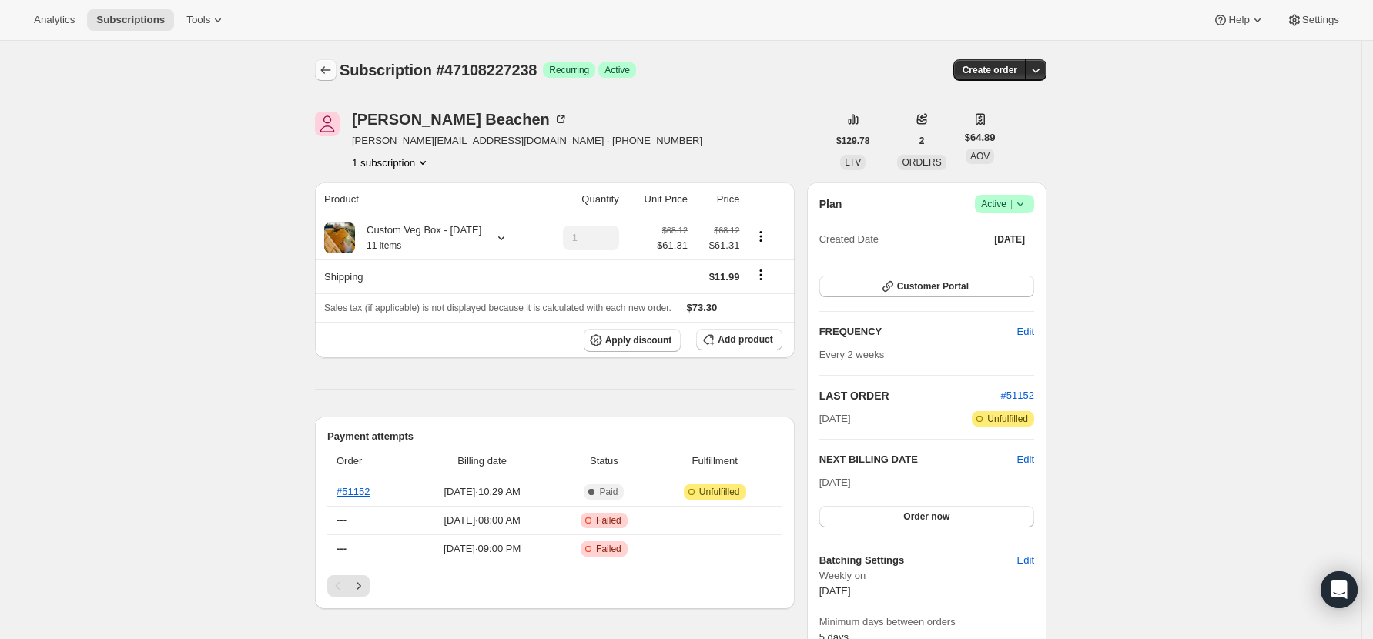
click at [326, 63] on icon "Subscriptions" at bounding box center [325, 69] width 15 height 15
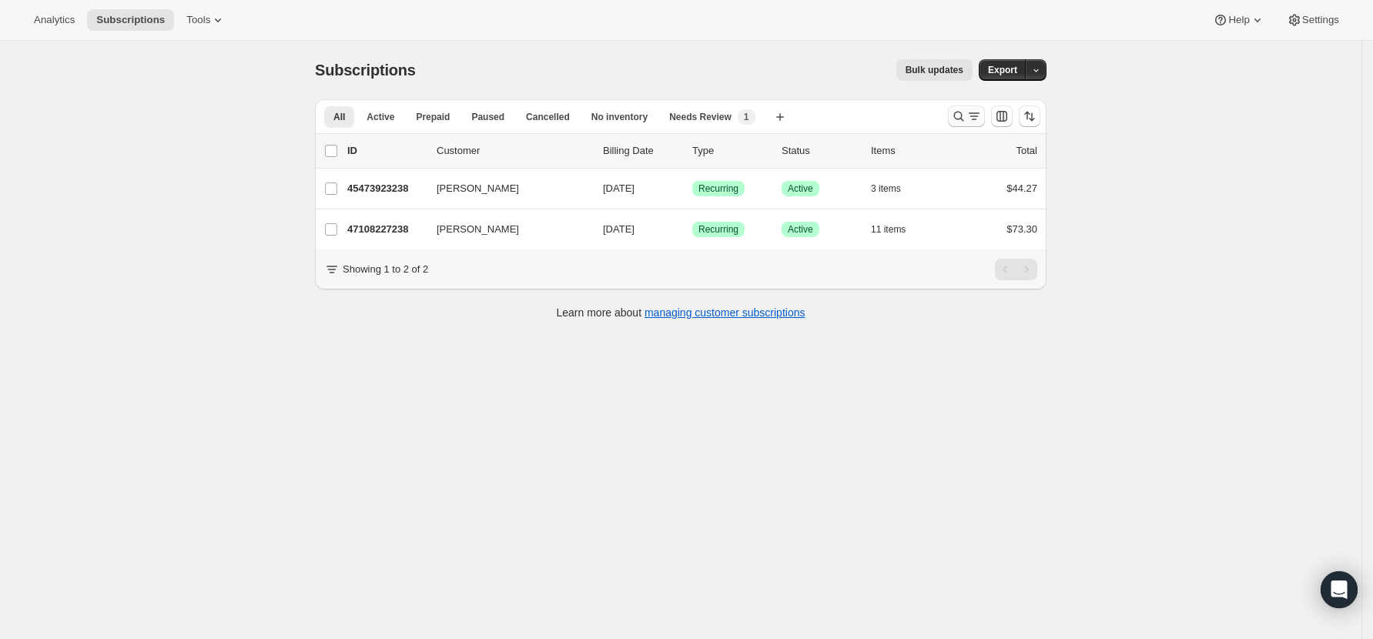
click at [962, 112] on icon "Search and filter results" at bounding box center [959, 117] width 10 height 10
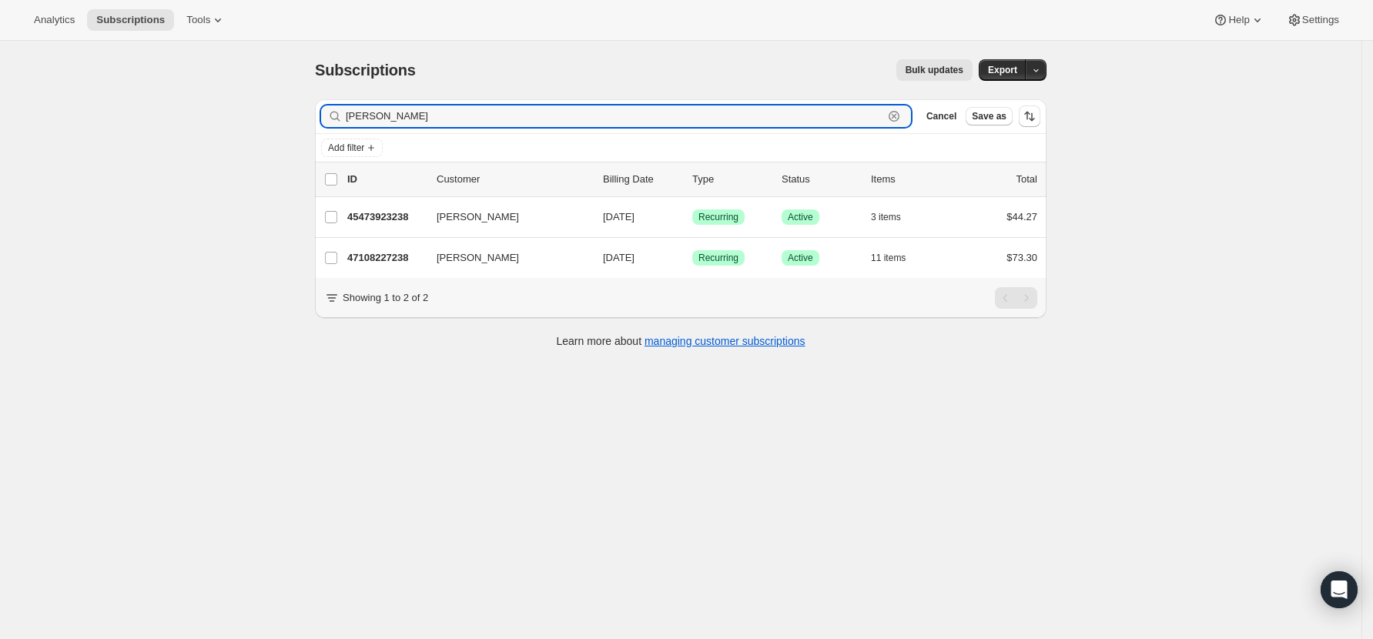
drag, startPoint x: 398, startPoint y: 111, endPoint x: 211, endPoint y: 107, distance: 187.1
click at [211, 107] on div "Subscriptions. This page is ready Subscriptions Bulk updates More actions Bulk …" at bounding box center [680, 360] width 1361 height 639
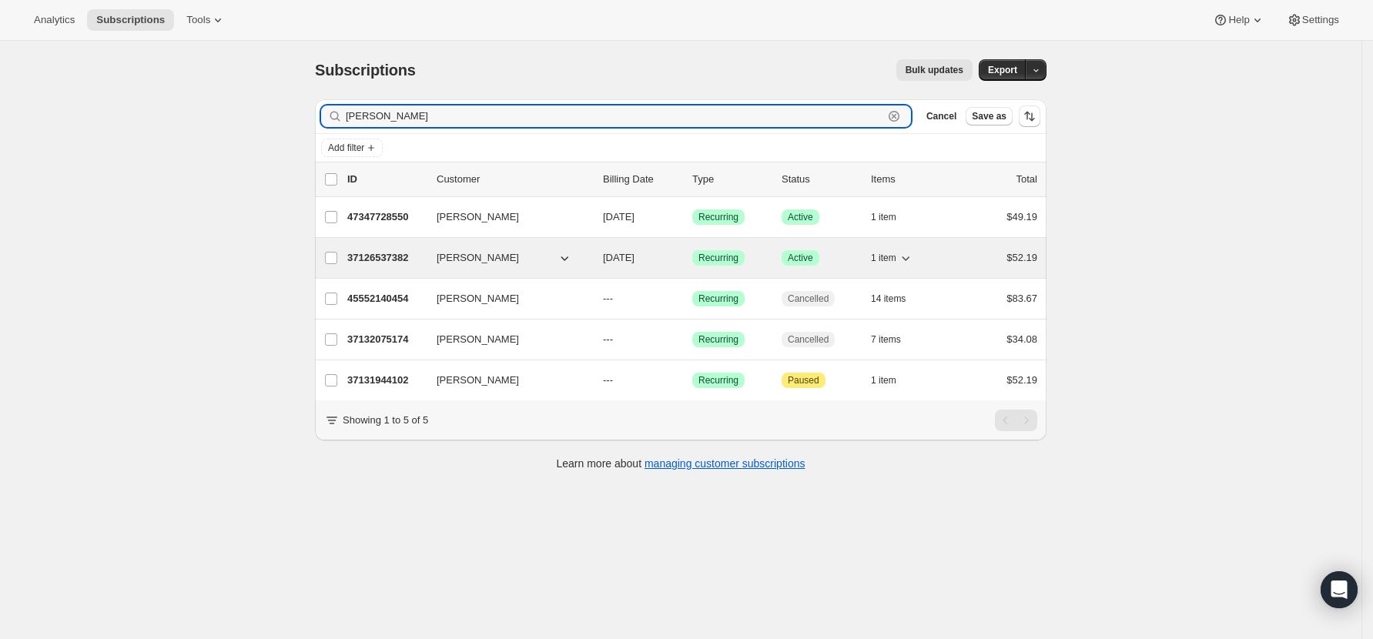
type input "[PERSON_NAME]"
click at [400, 251] on p "37126537382" at bounding box center [385, 257] width 77 height 15
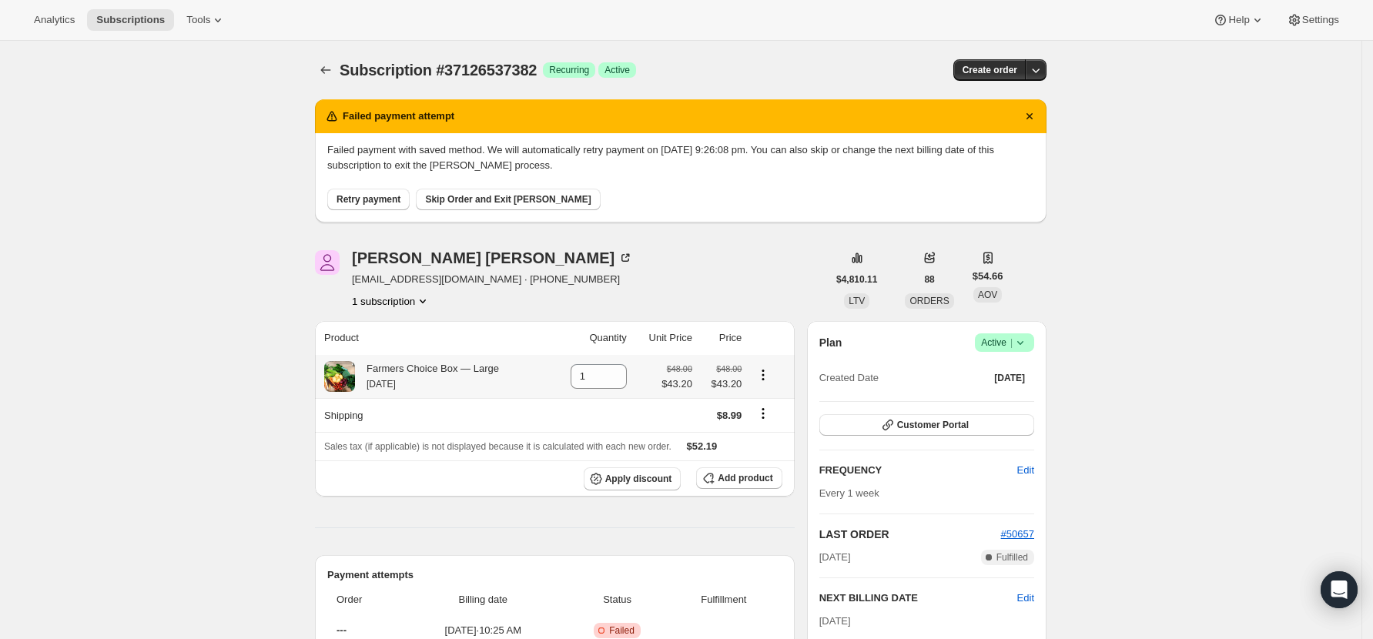
click at [387, 194] on span "Retry payment" at bounding box center [368, 199] width 64 height 12
click at [343, 194] on span "Retry payment" at bounding box center [368, 199] width 64 height 12
click at [366, 198] on span "Retry payment" at bounding box center [368, 199] width 64 height 12
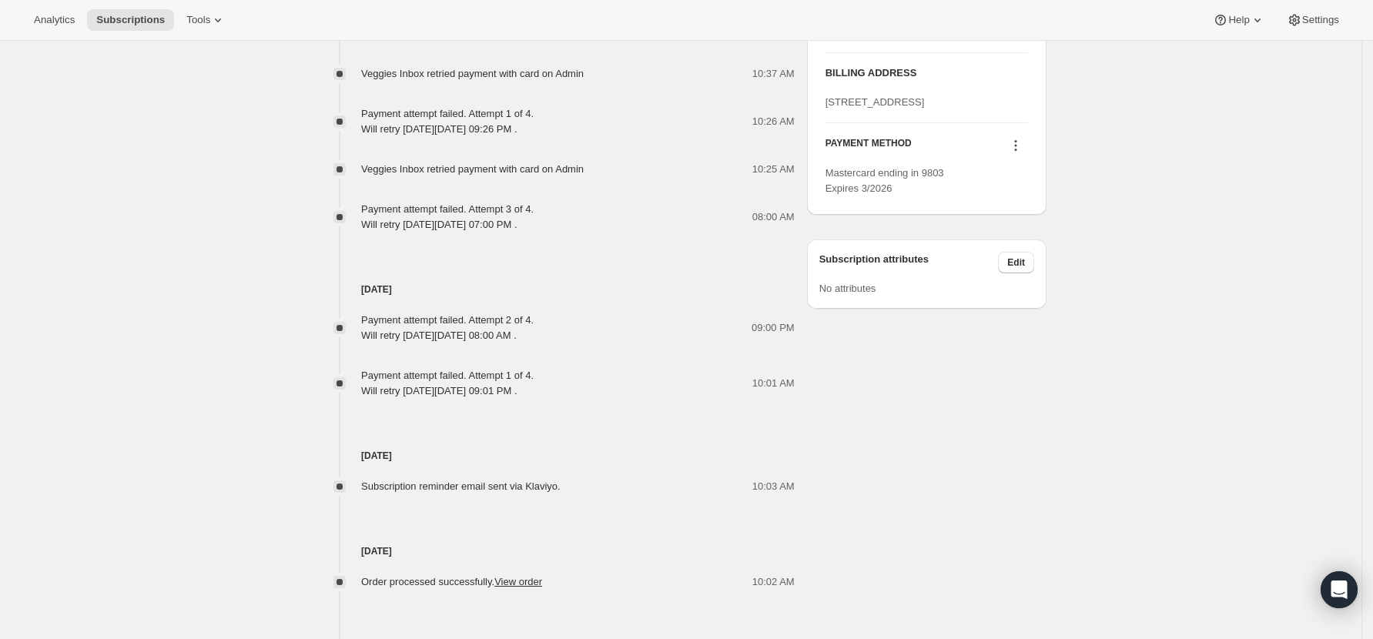
scroll to position [924, 0]
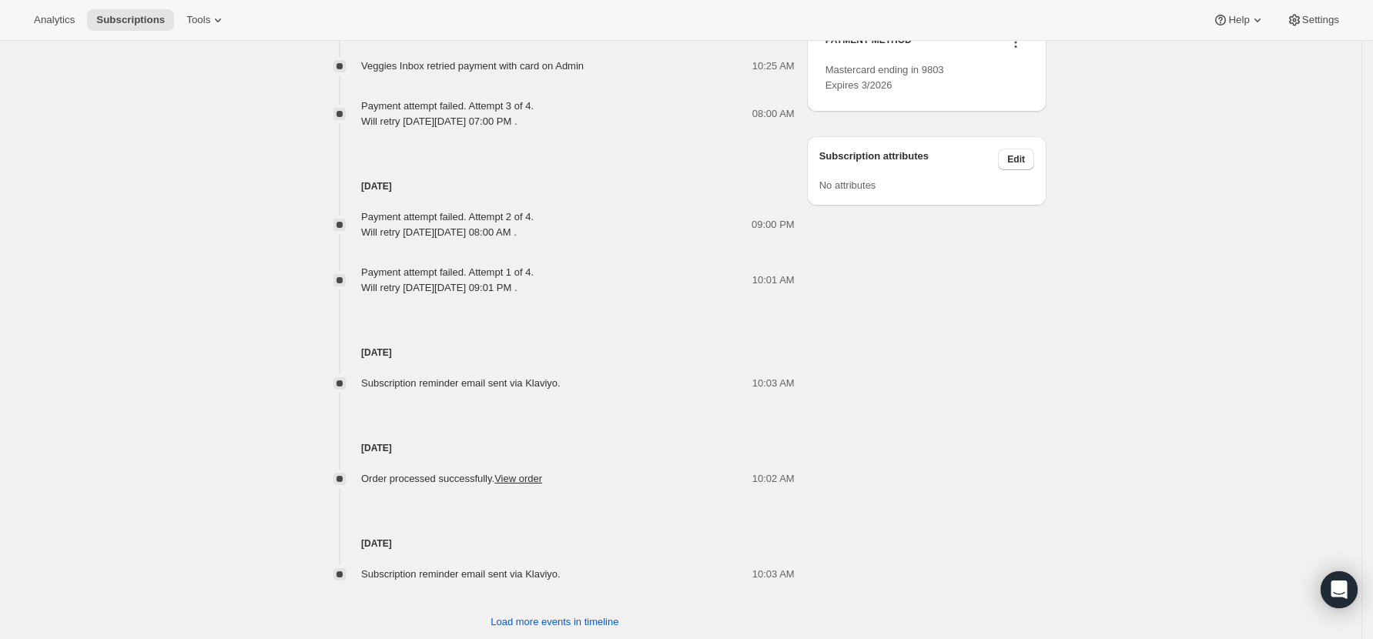
click at [1016, 50] on icon at bounding box center [1015, 42] width 15 height 15
click at [1014, 179] on span "Add credit card" at bounding box center [1000, 185] width 67 height 12
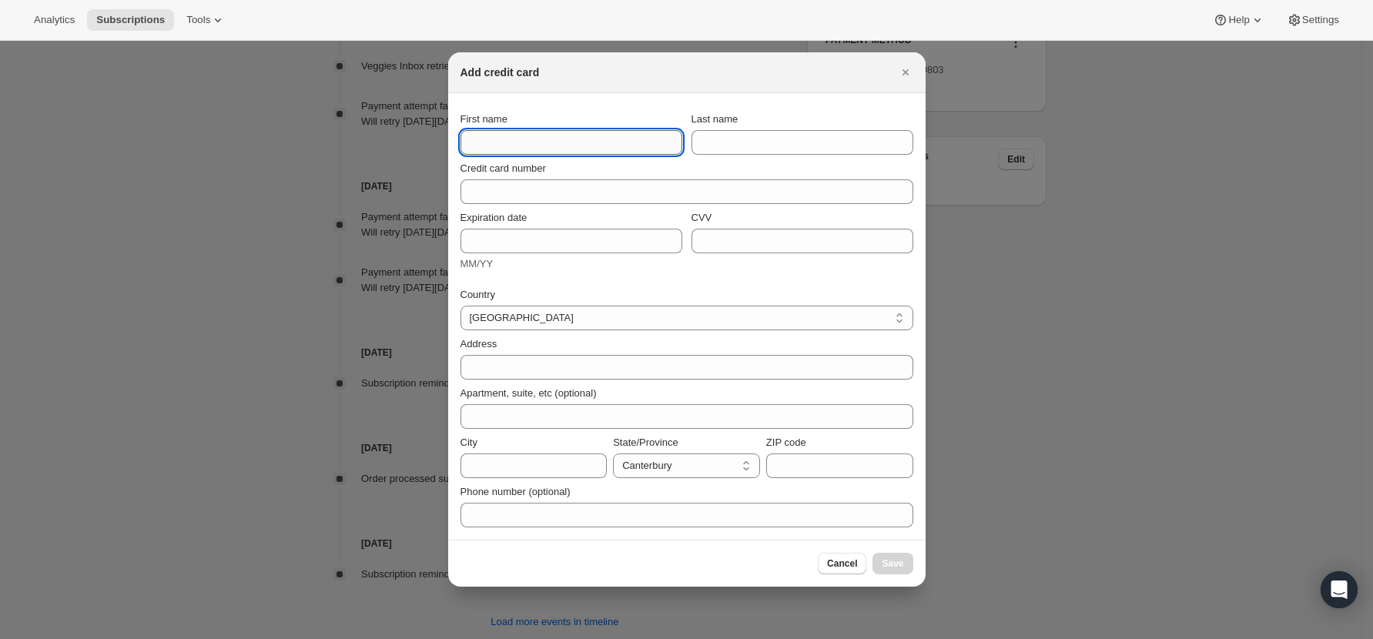
click at [489, 135] on input "First name" at bounding box center [571, 142] width 222 height 25
type input "[PERSON_NAME]"
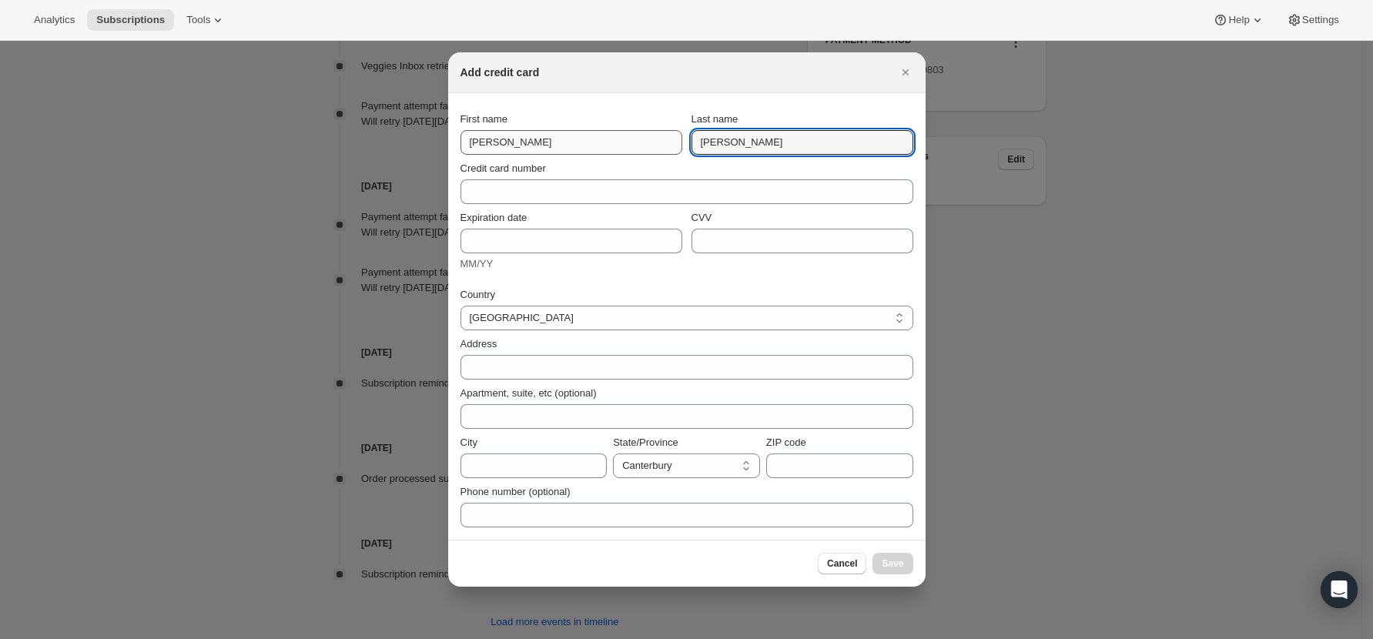
type input "[PERSON_NAME]"
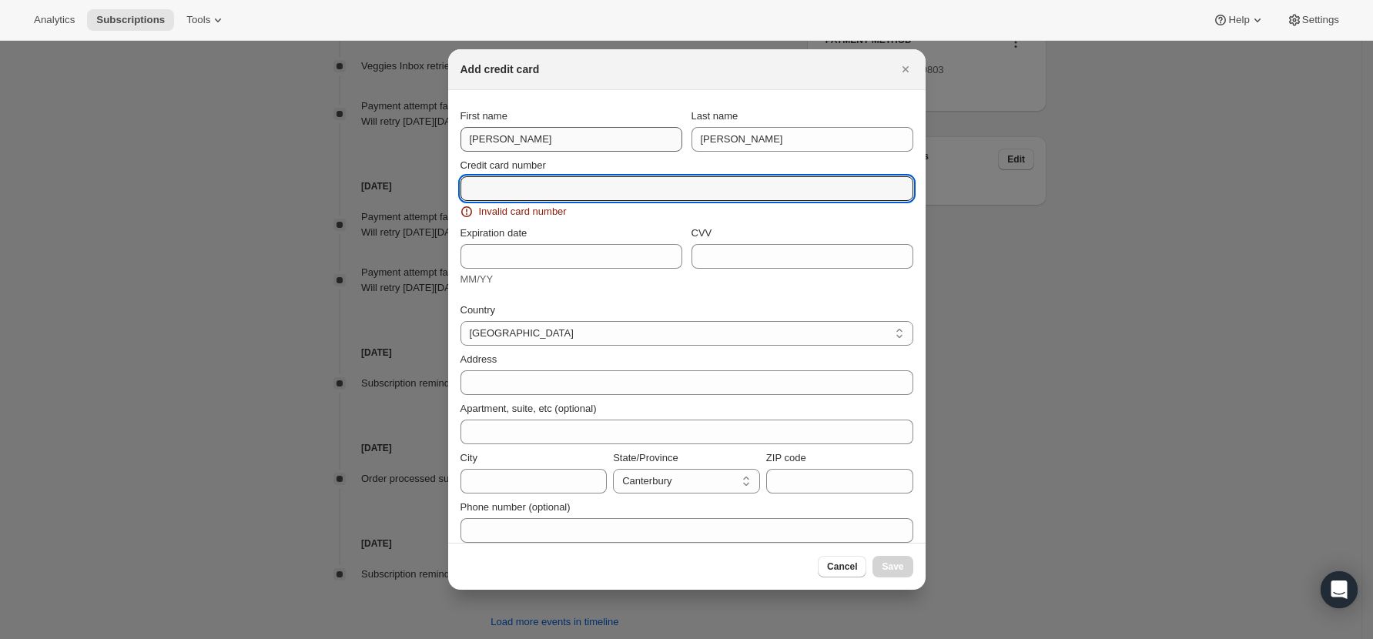
paste input "4065 9302 0375 5030"
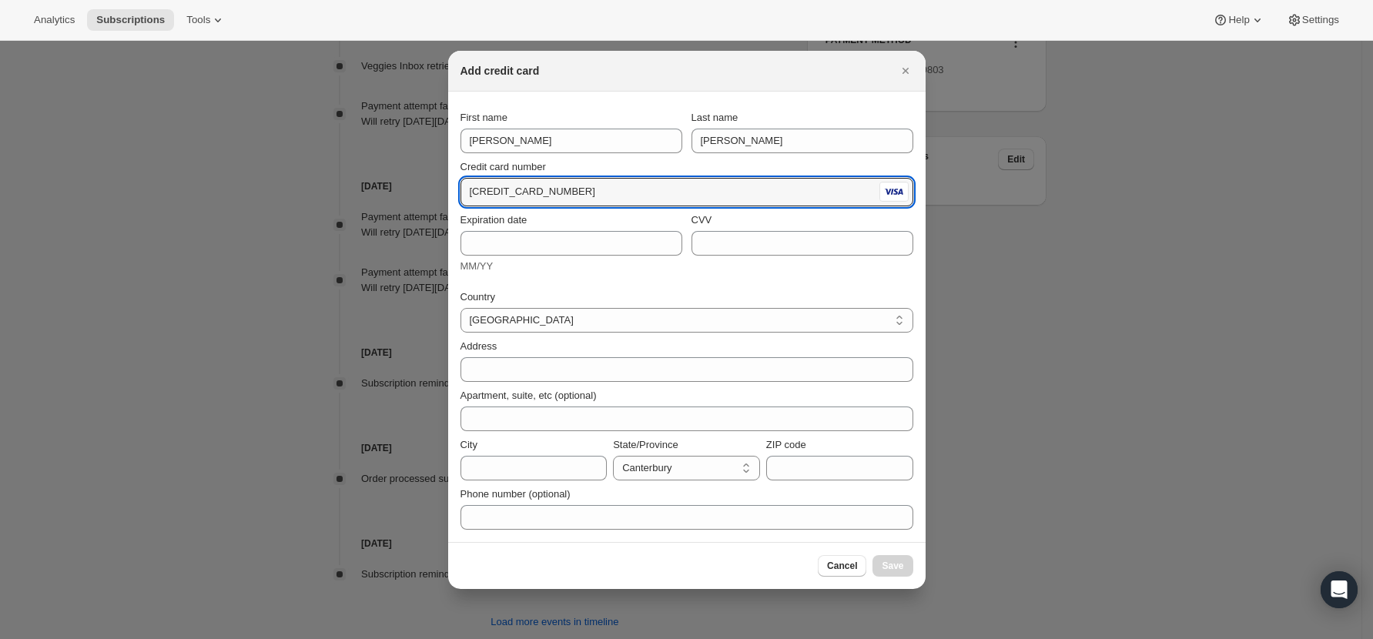
type input "4065 9302 0375 5030"
click at [503, 238] on input "Expiration date" at bounding box center [571, 243] width 222 height 25
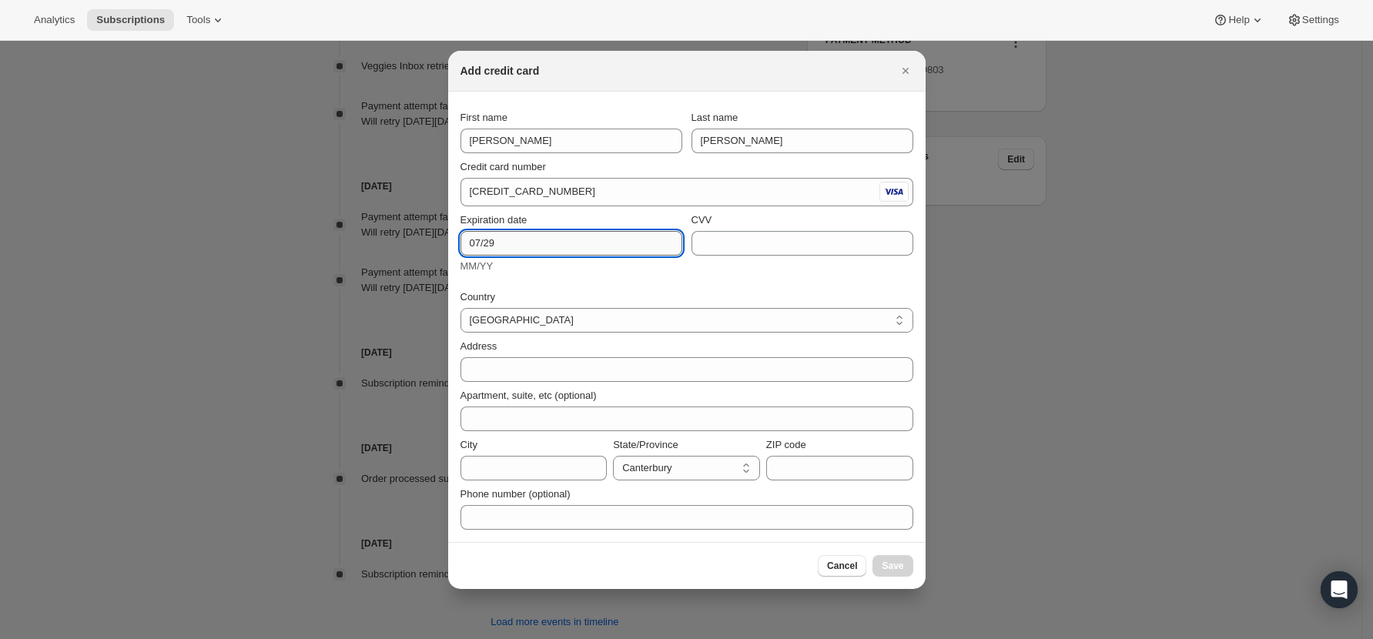
type input "07/29"
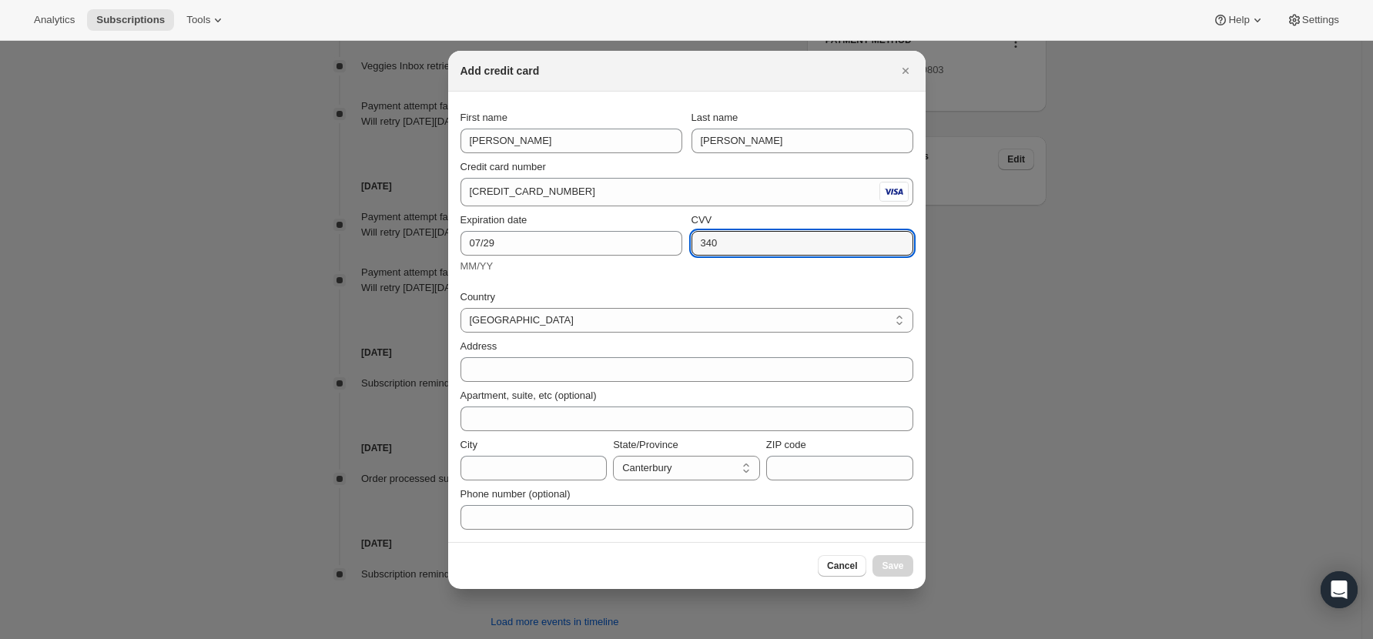
type input "340"
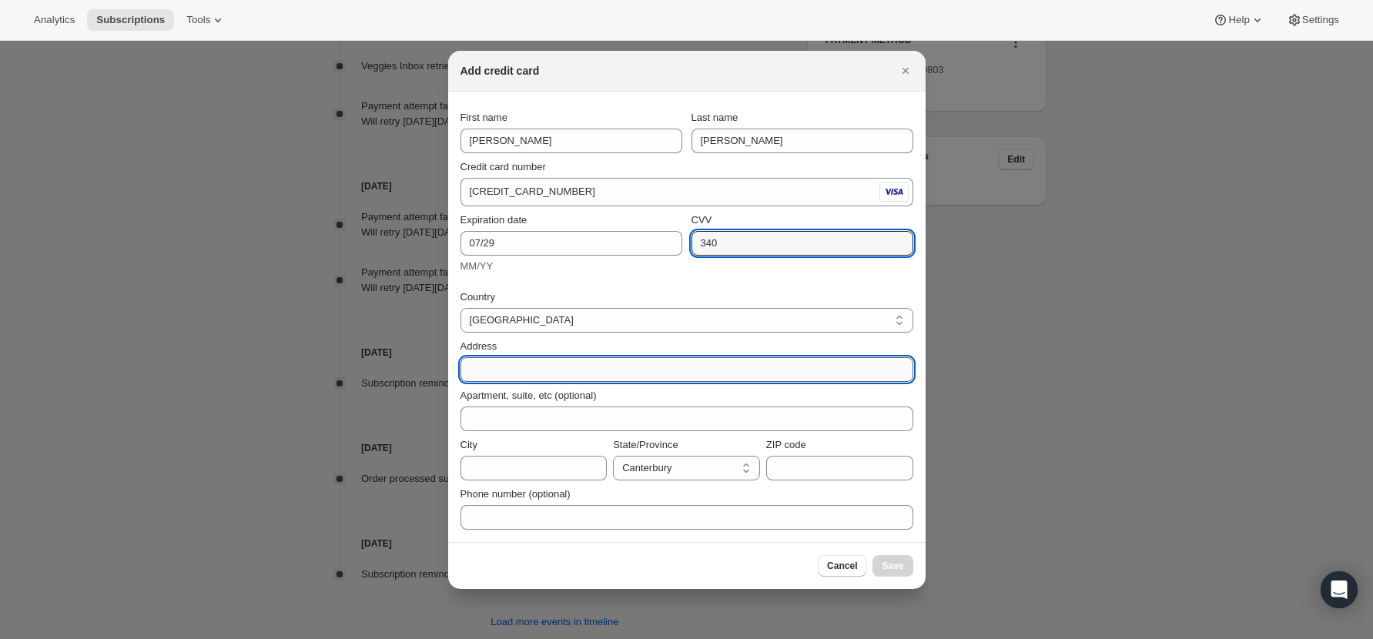
click at [478, 366] on input "Address" at bounding box center [686, 369] width 453 height 25
paste input "71 David Street"
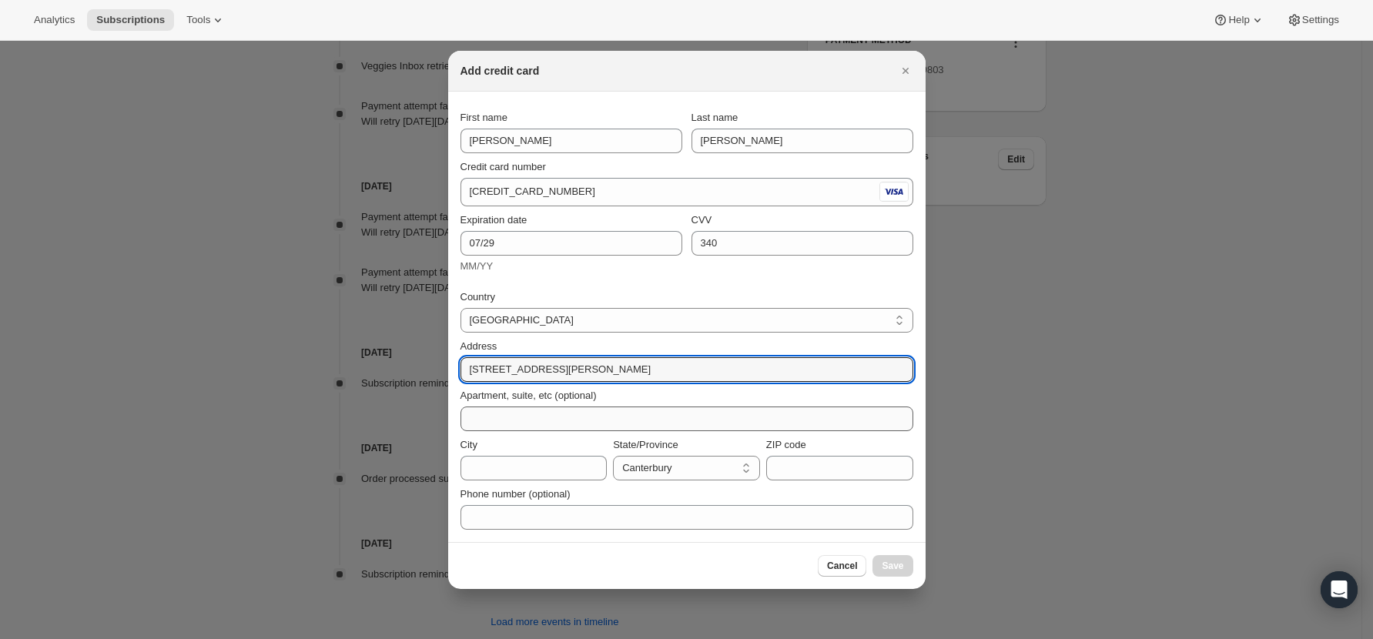
type input "71 David Street"
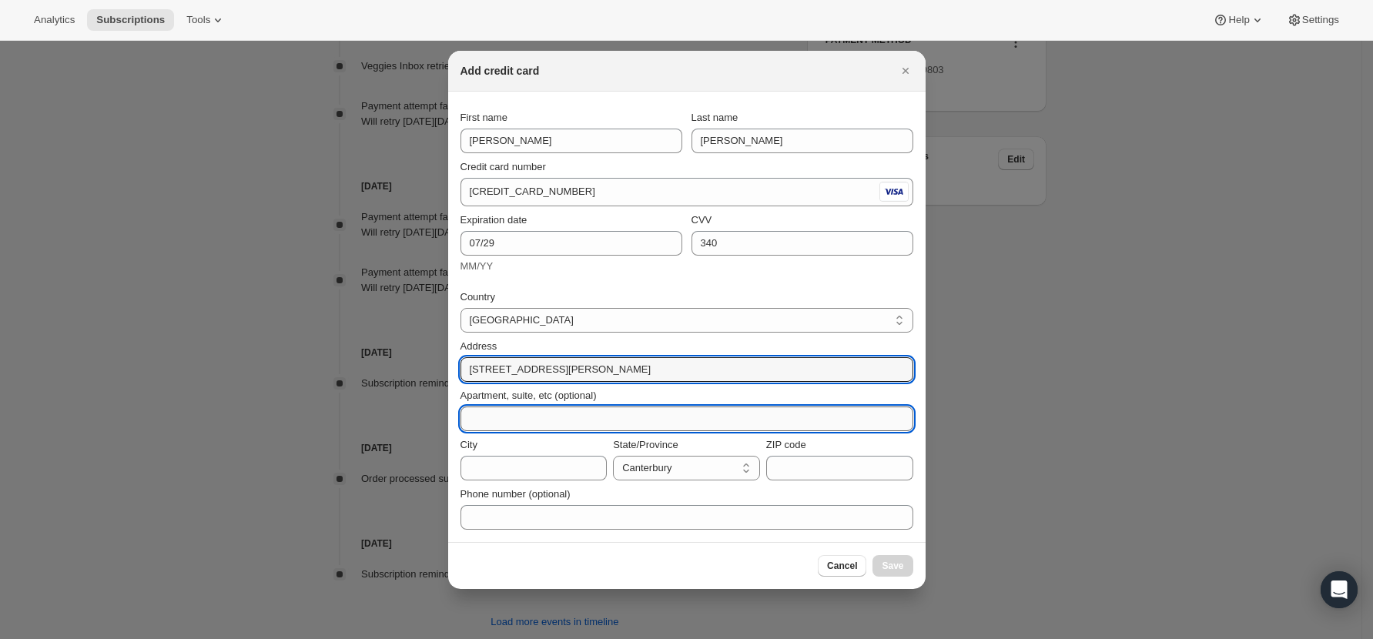
click at [527, 415] on input "Apartment, suite, etc (optional)" at bounding box center [686, 418] width 453 height 25
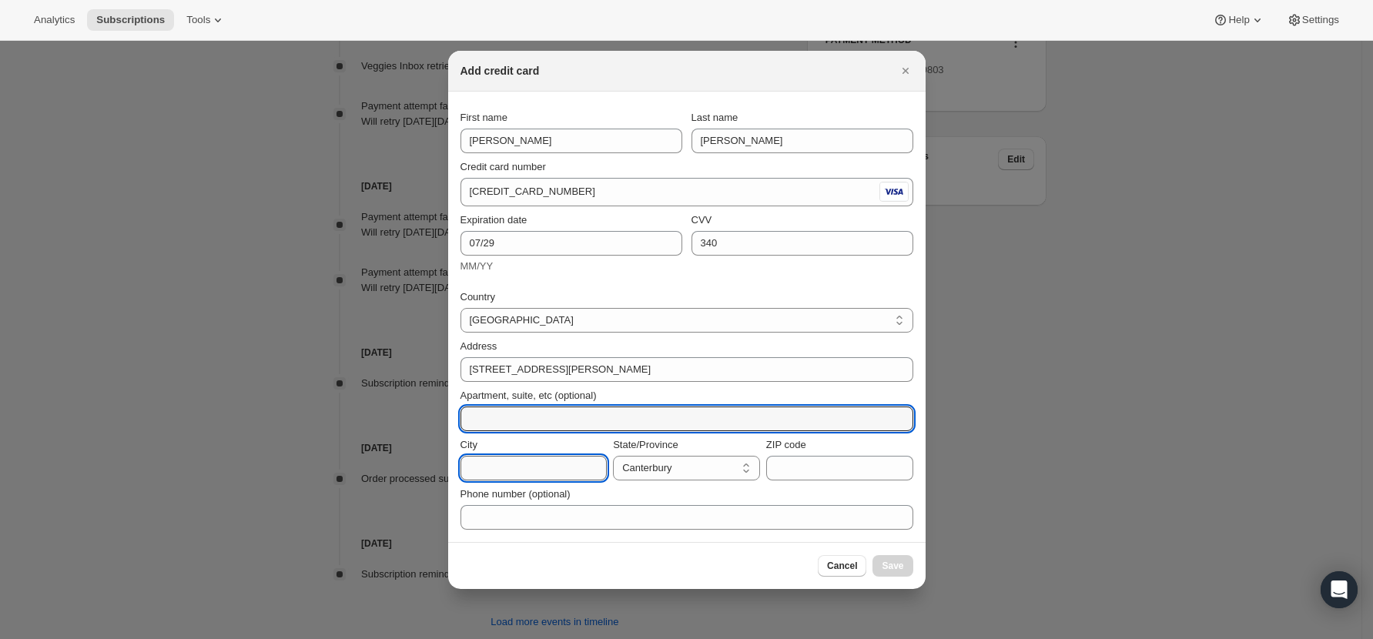
click at [487, 465] on input "City" at bounding box center [533, 468] width 147 height 25
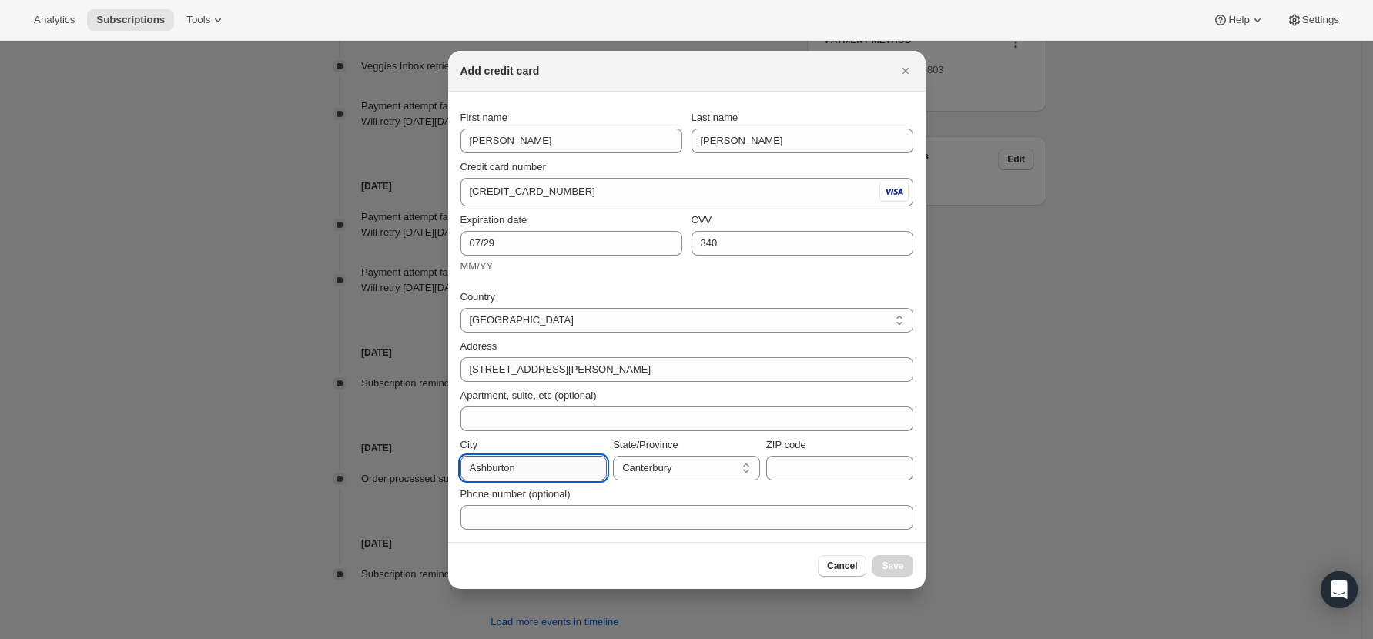
type input "Ashburton"
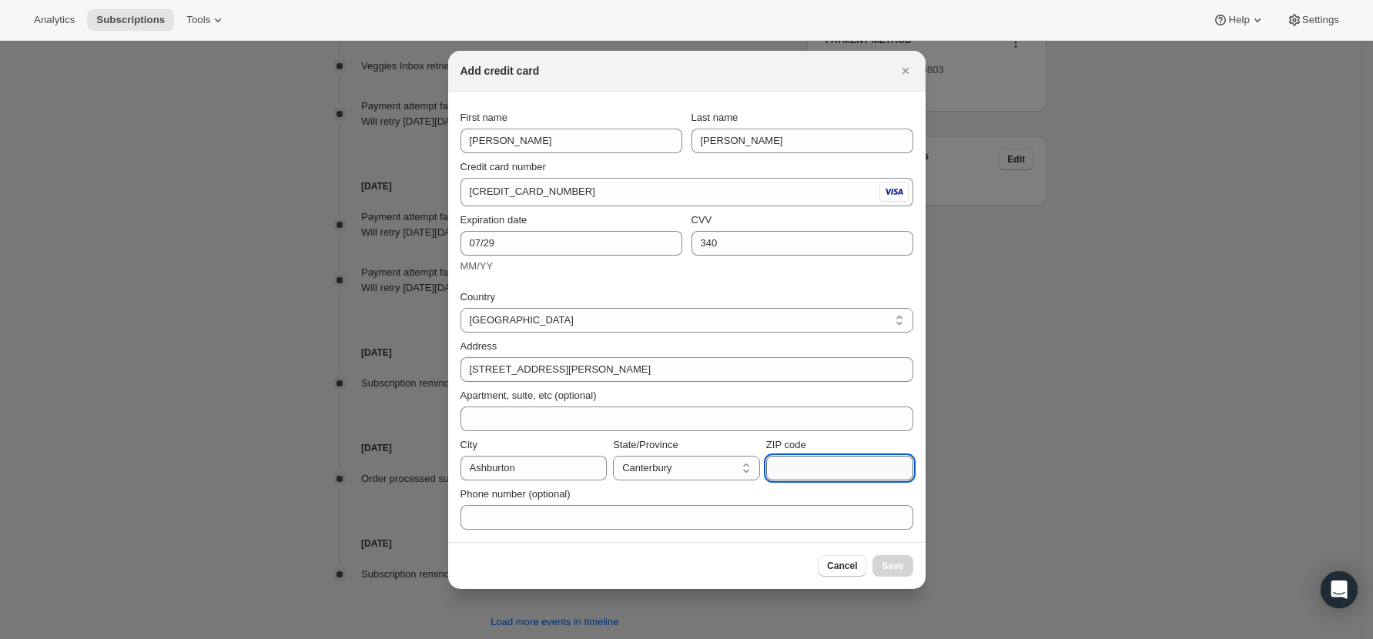
click at [831, 469] on input "ZIP code" at bounding box center [839, 468] width 147 height 25
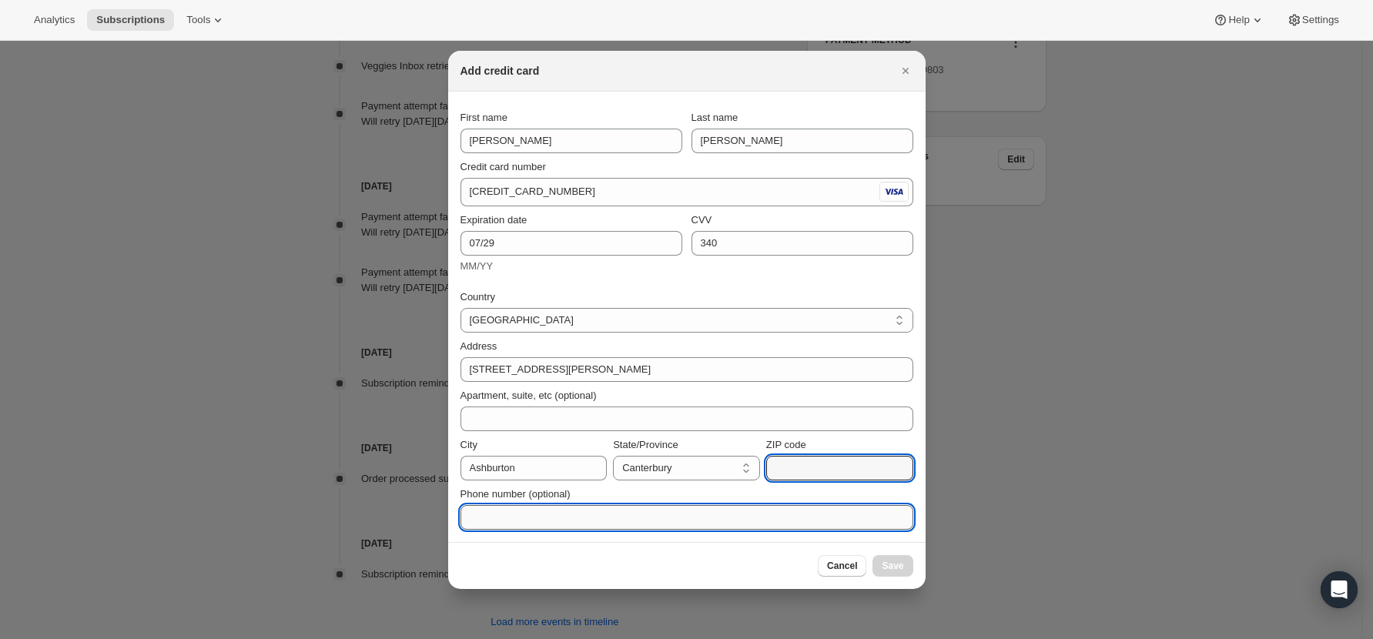
click at [527, 523] on input "Phone number (optional)" at bounding box center [686, 517] width 453 height 25
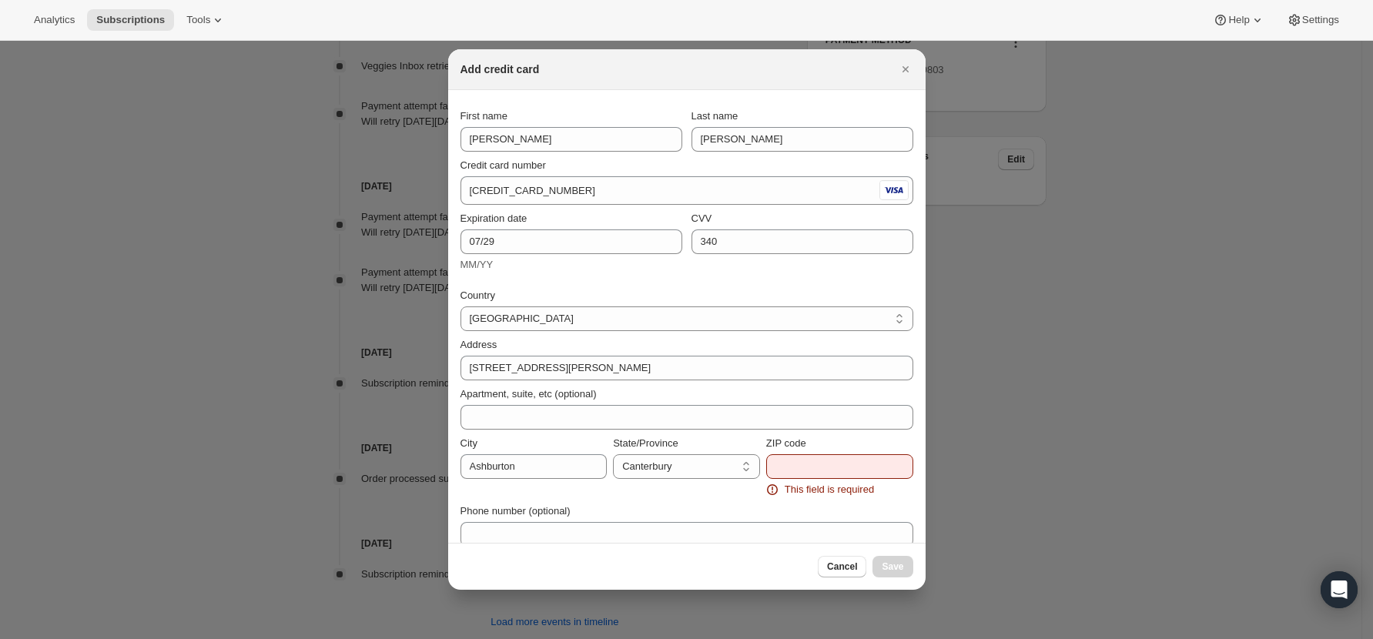
click at [779, 452] on div "ZIP code This field is required" at bounding box center [839, 467] width 147 height 62
click at [782, 462] on input "ZIP code" at bounding box center [839, 466] width 147 height 25
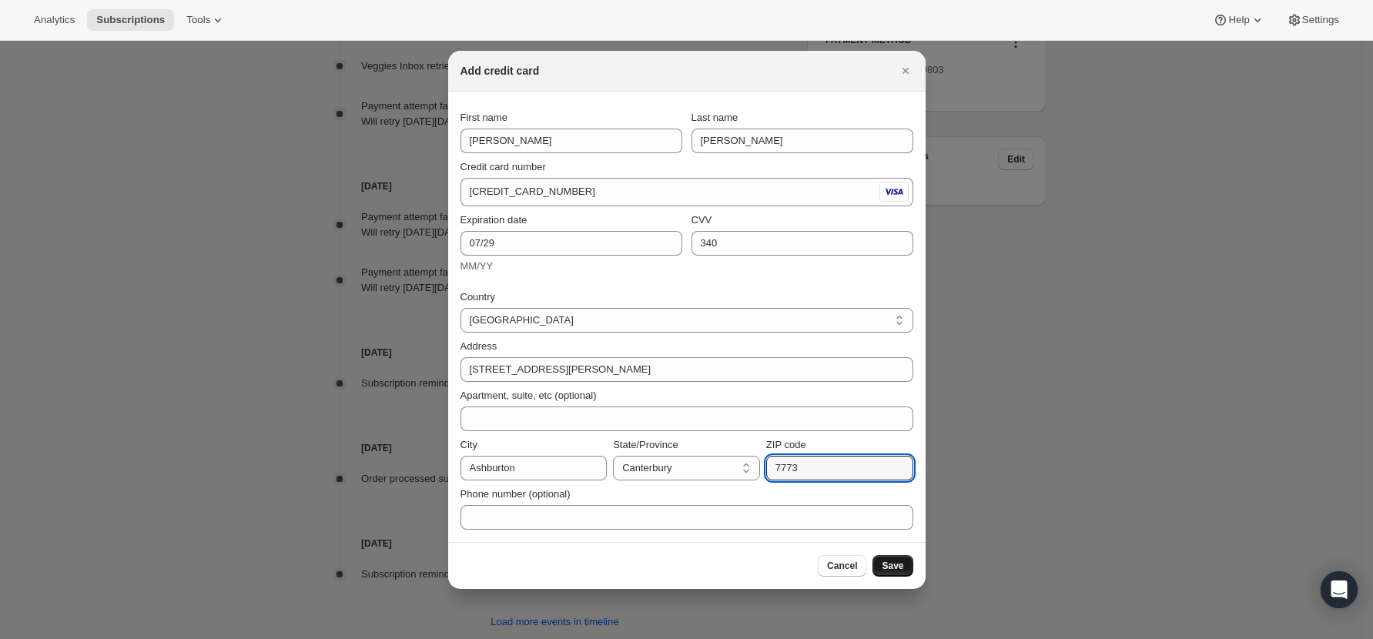
type input "7773"
drag, startPoint x: 901, startPoint y: 563, endPoint x: 945, endPoint y: 580, distance: 46.6
click at [902, 563] on span "Save" at bounding box center [892, 566] width 22 height 12
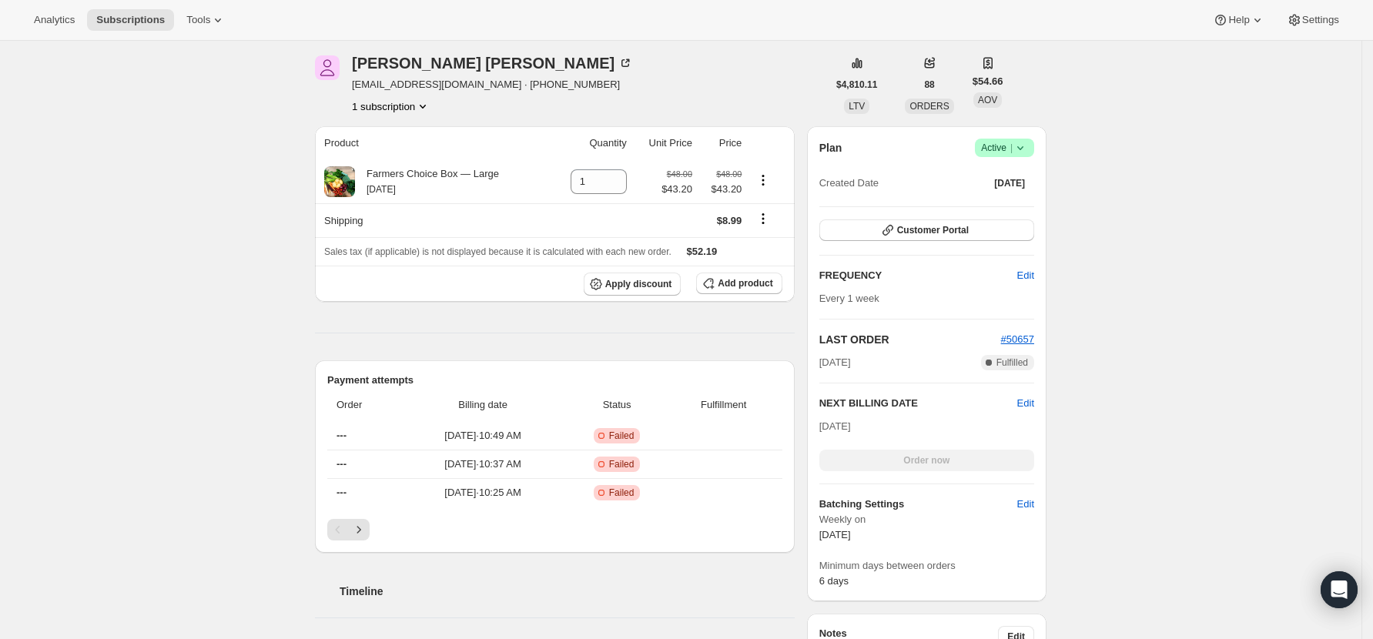
scroll to position [0, 0]
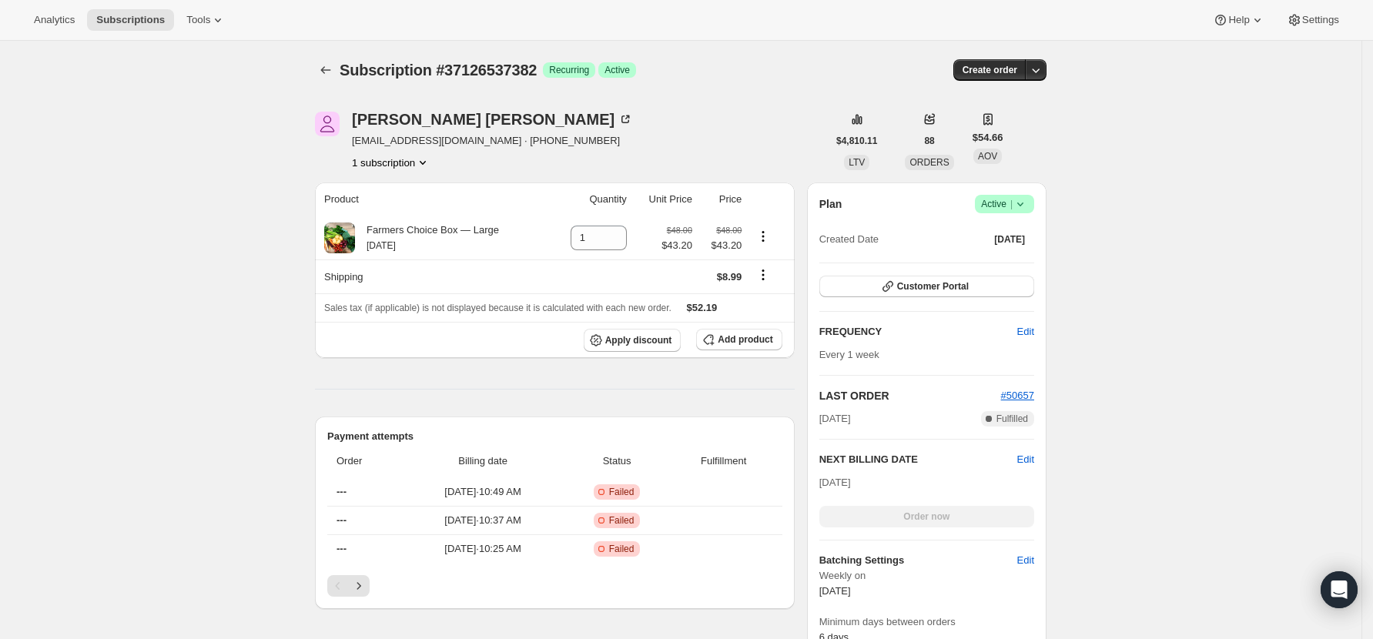
click at [935, 521] on div "Order now" at bounding box center [926, 517] width 215 height 22
click at [1032, 457] on span "Edit" at bounding box center [1025, 459] width 17 height 15
click at [932, 519] on span "Save" at bounding box center [926, 519] width 22 height 12
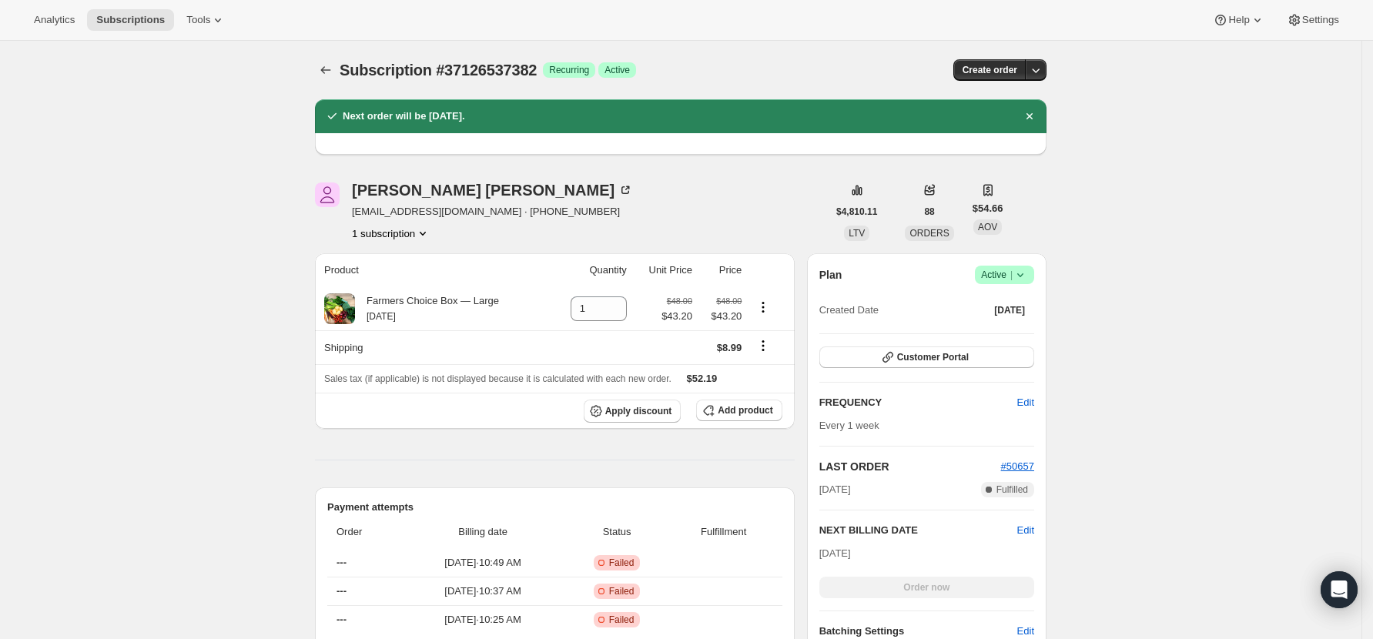
scroll to position [102, 0]
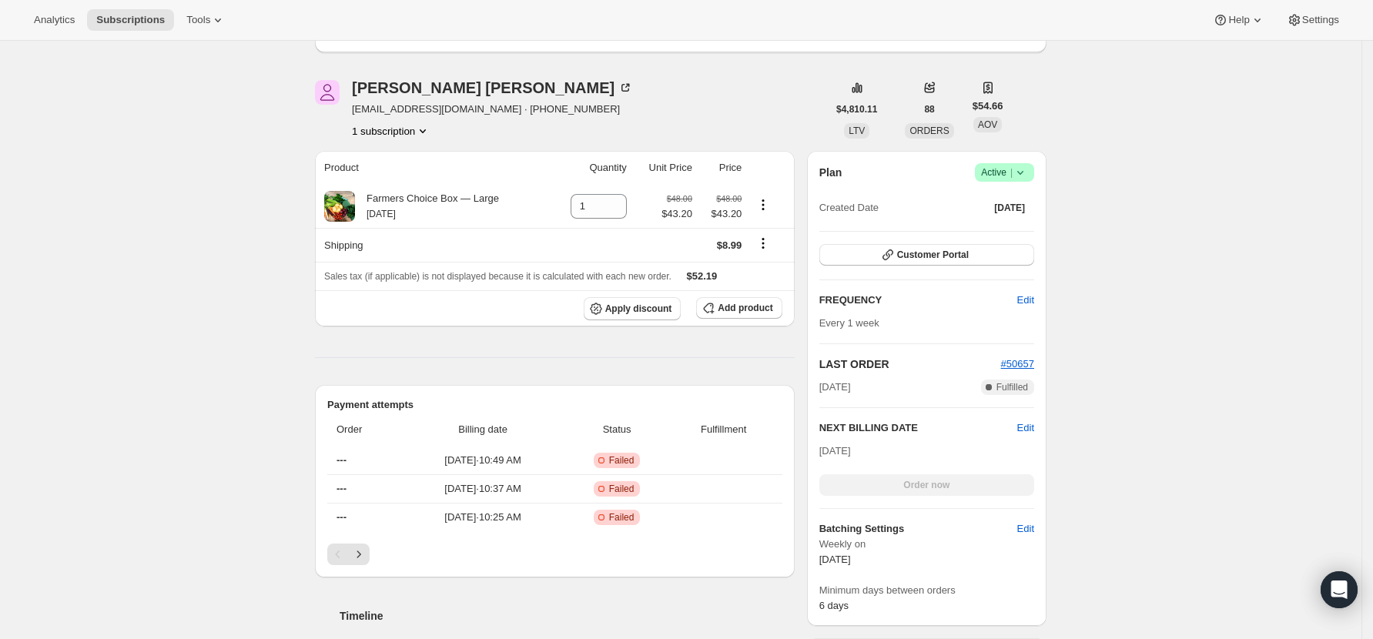
click at [924, 490] on div "Order now" at bounding box center [926, 485] width 215 height 22
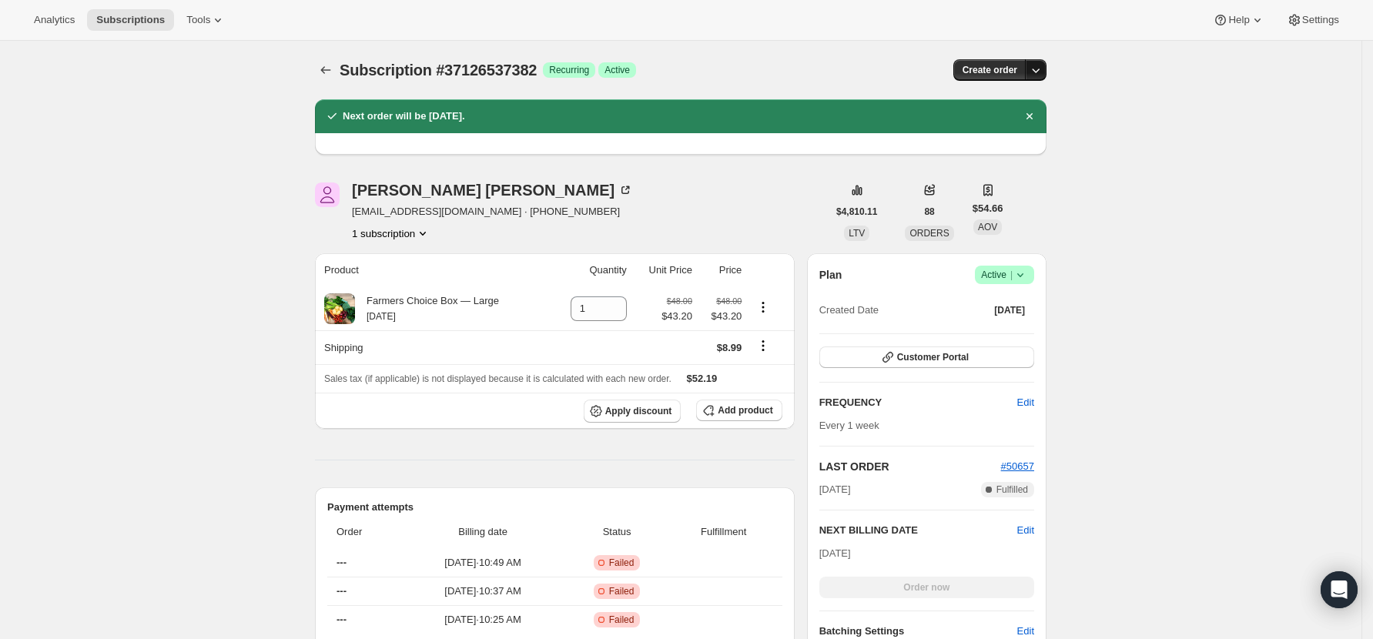
click at [1046, 72] on button "button" at bounding box center [1036, 70] width 22 height 22
click at [928, 101] on span "Bill subscription order now" at bounding box center [967, 102] width 117 height 12
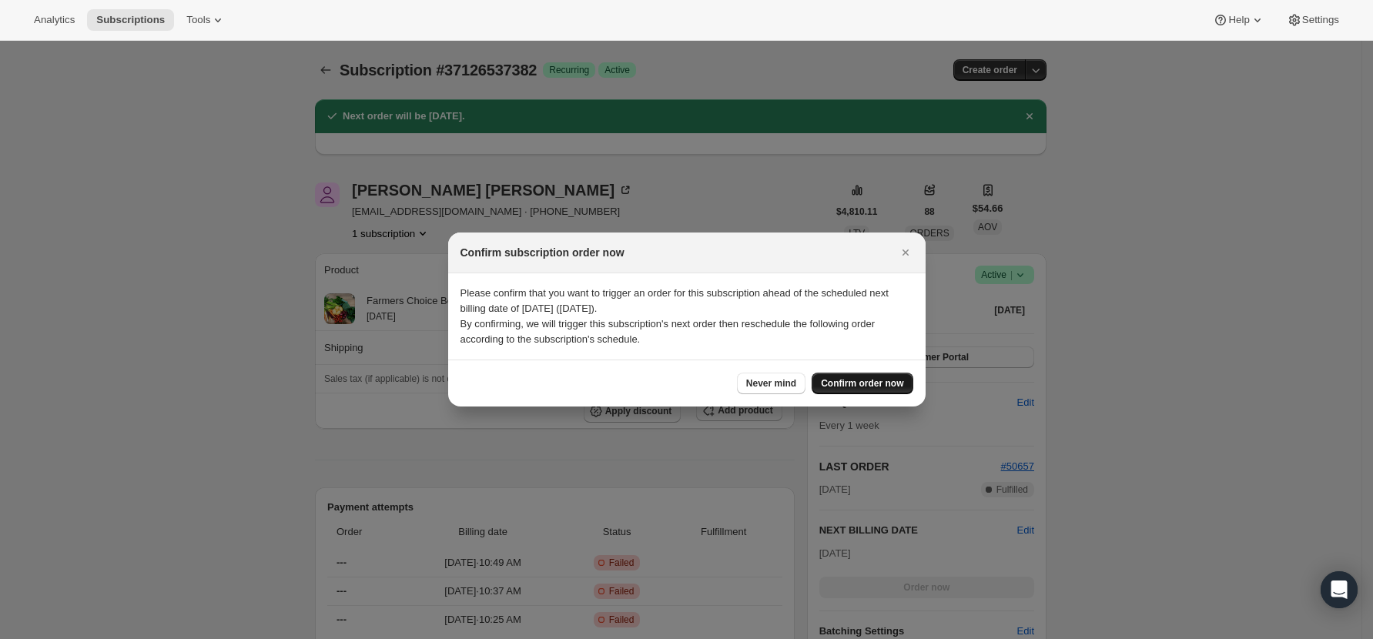
click at [864, 380] on span "Confirm order now" at bounding box center [862, 383] width 82 height 12
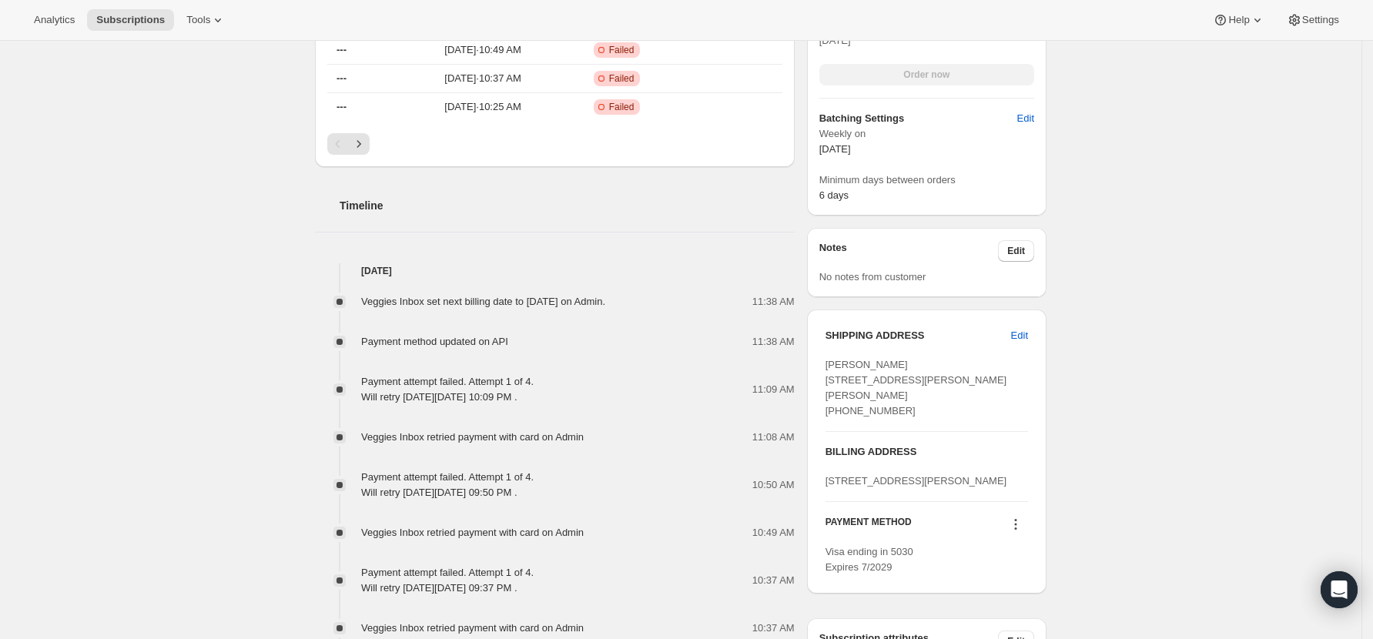
scroll to position [616, 0]
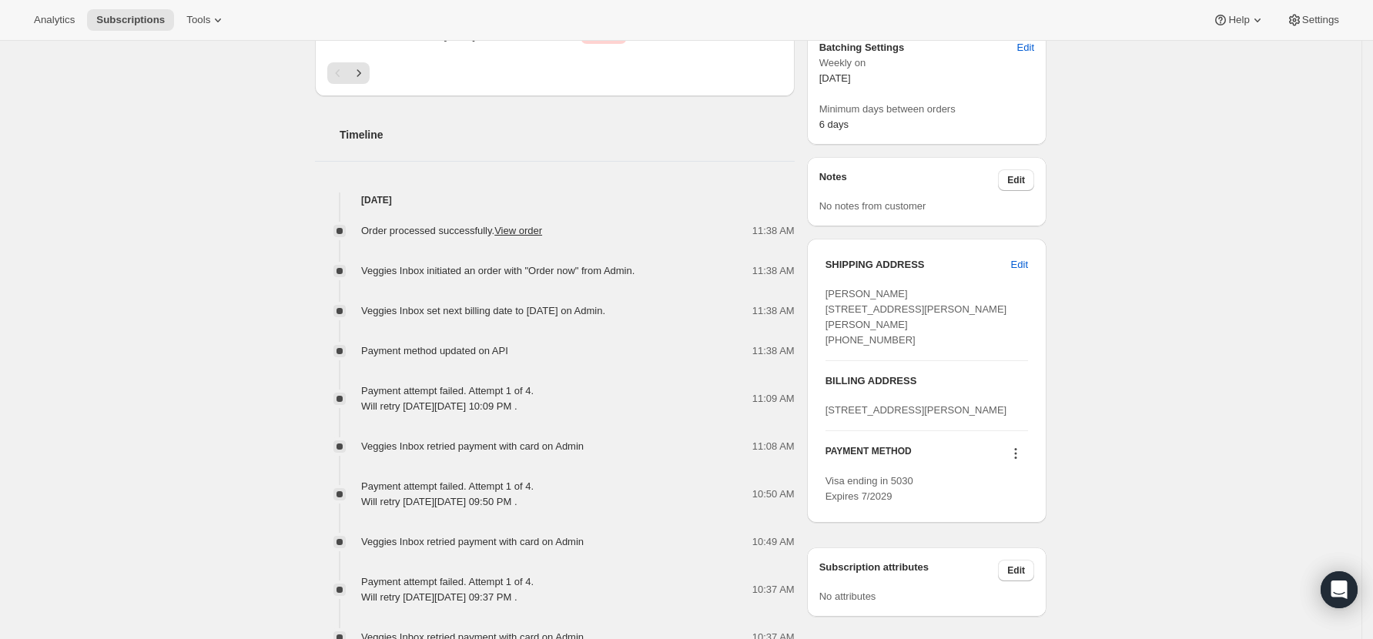
scroll to position [718, 0]
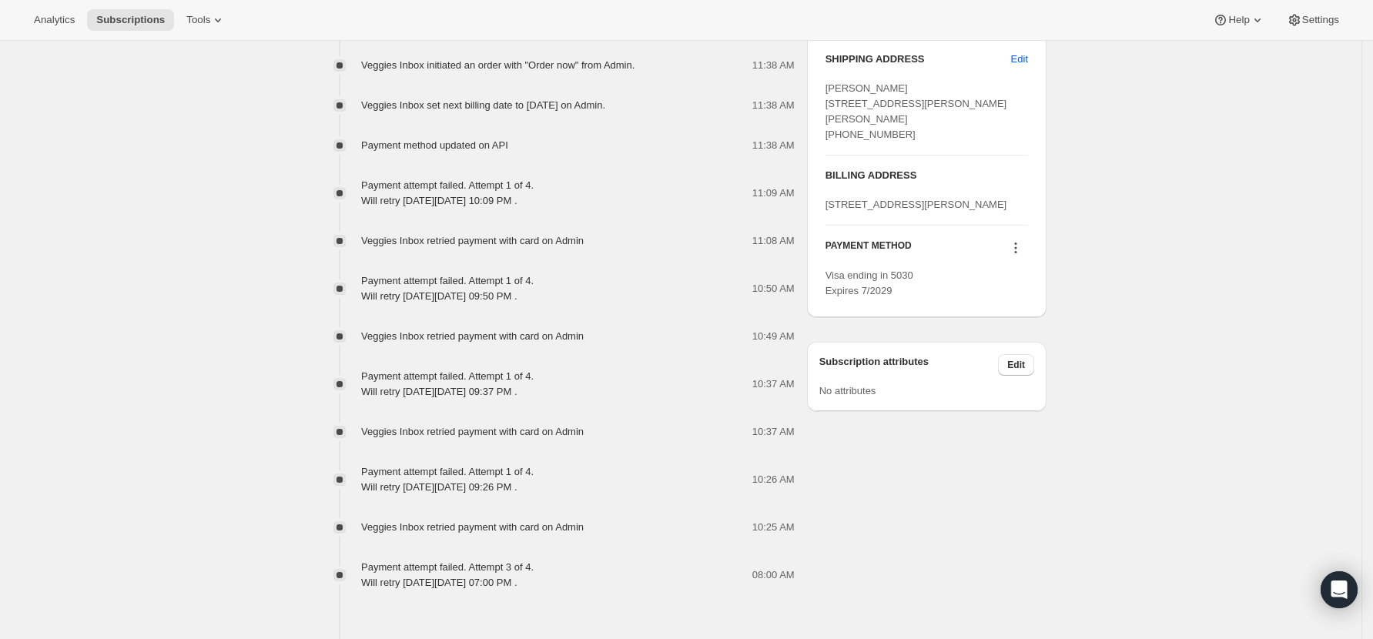
click at [1018, 256] on icon at bounding box center [1015, 247] width 15 height 15
click at [1042, 360] on span "Select payment method" at bounding box center [1019, 365] width 105 height 12
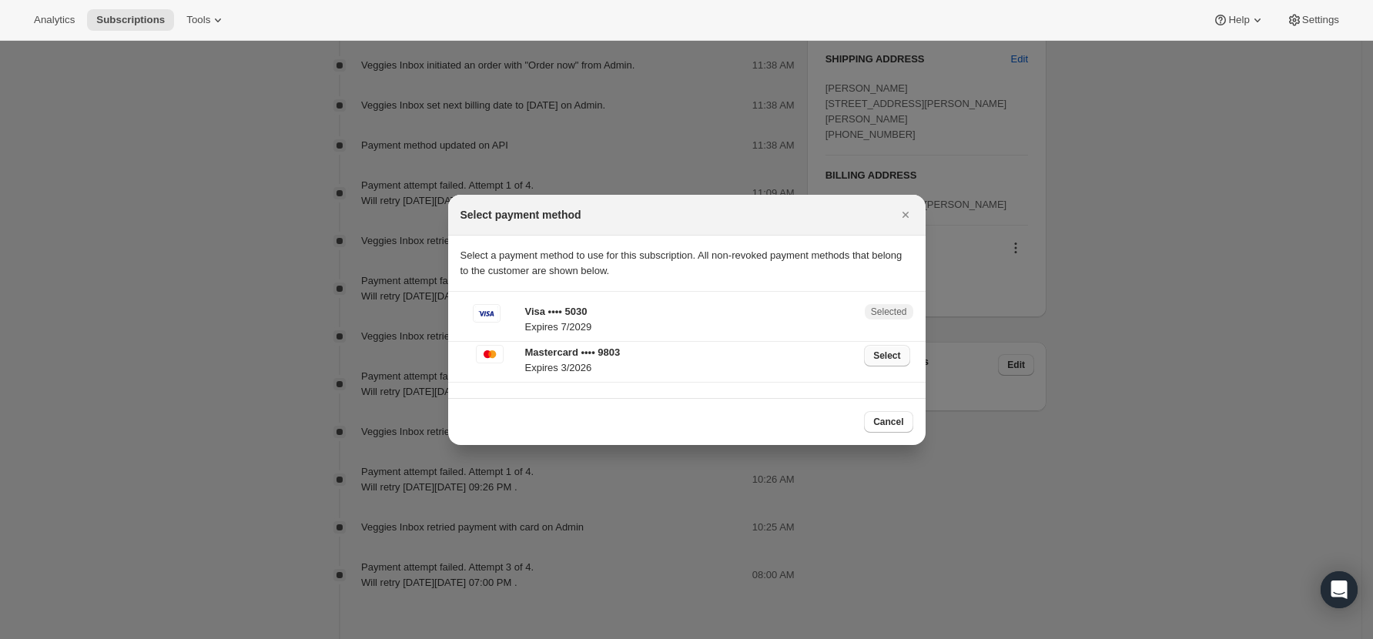
click at [885, 360] on span "Select" at bounding box center [886, 356] width 27 height 12
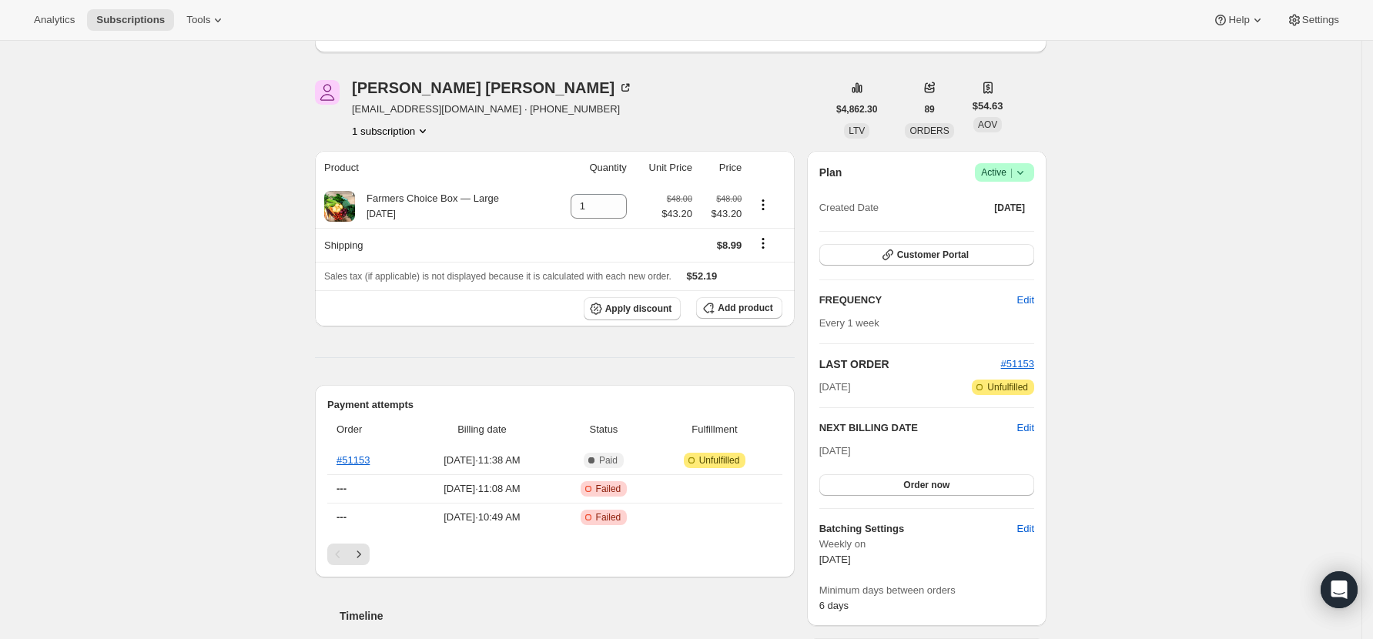
scroll to position [0, 0]
